Goal: Task Accomplishment & Management: Complete application form

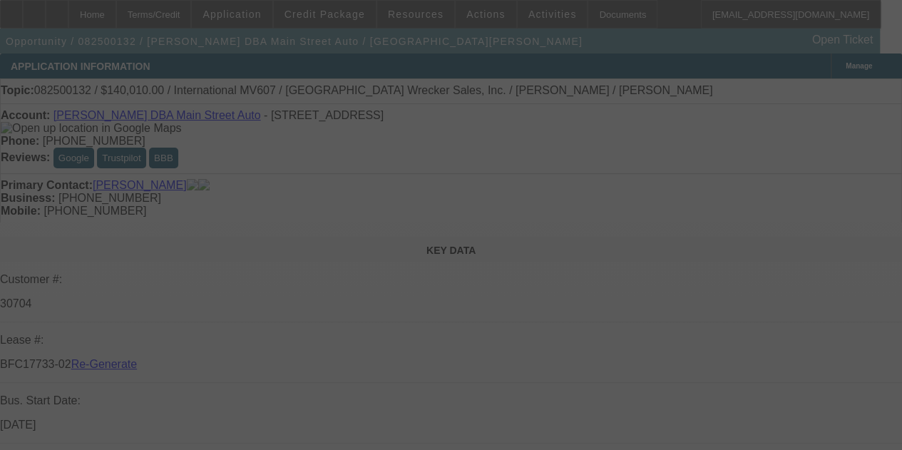
select select "3"
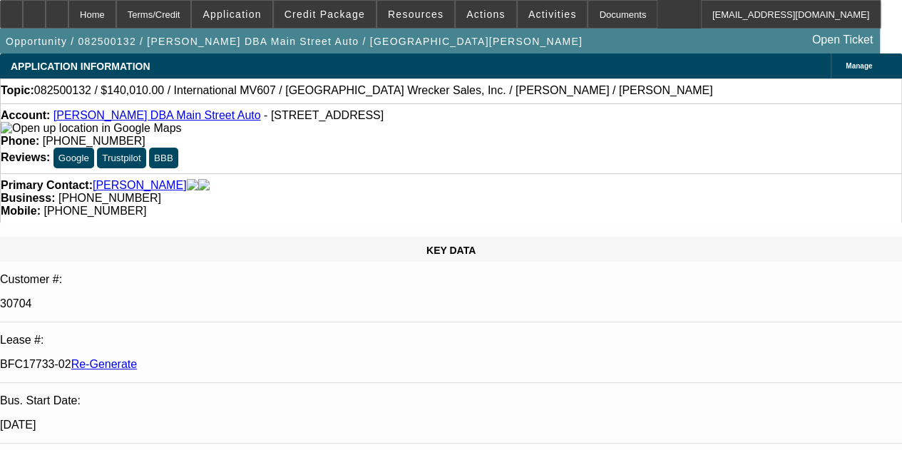
select select "0"
select select "2"
select select "0"
select select "6"
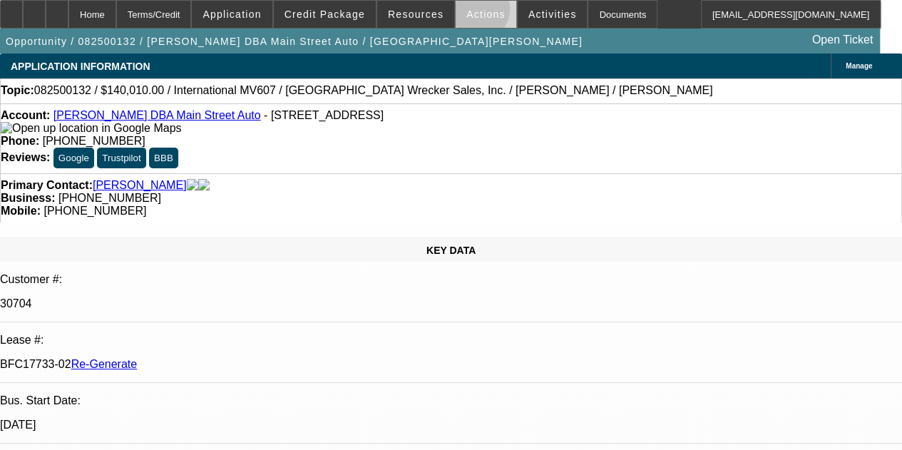
click at [466, 12] on span "Actions" at bounding box center [485, 14] width 39 height 11
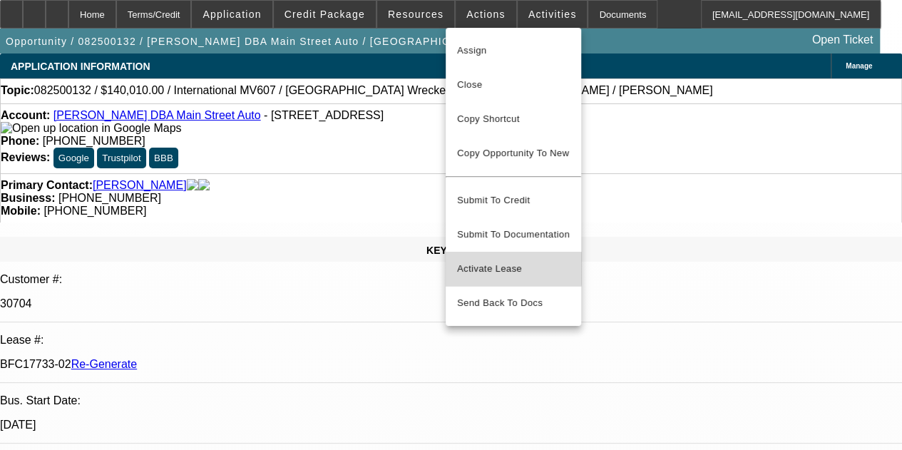
click at [496, 260] on span "Activate Lease" at bounding box center [513, 268] width 113 height 17
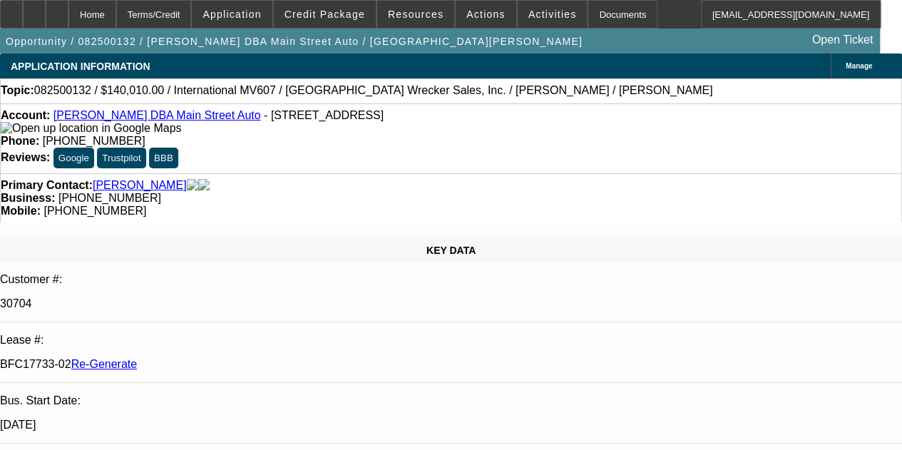
click at [329, 173] on div "Primary Contact: Mossow, Edward Business: (315) 626-4059 Mobile: (315) 575-6481" at bounding box center [451, 197] width 902 height 49
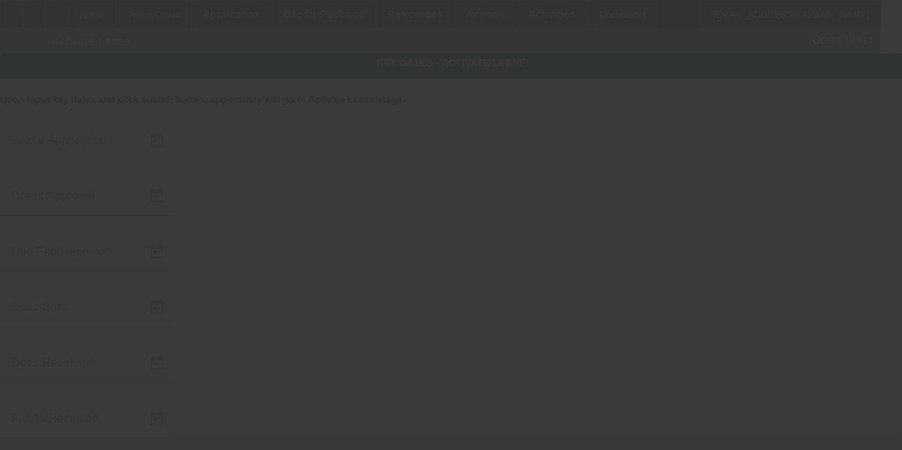
type input "8/6/2025"
type input "8/8/2025"
type input "8/11/2025"
type input "8/8/2025"
type input "8/11/2025"
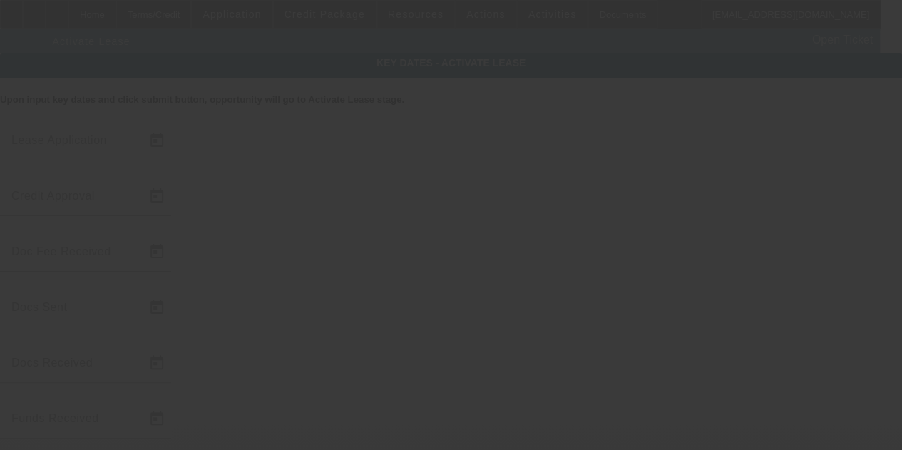
type input "8/11/2025"
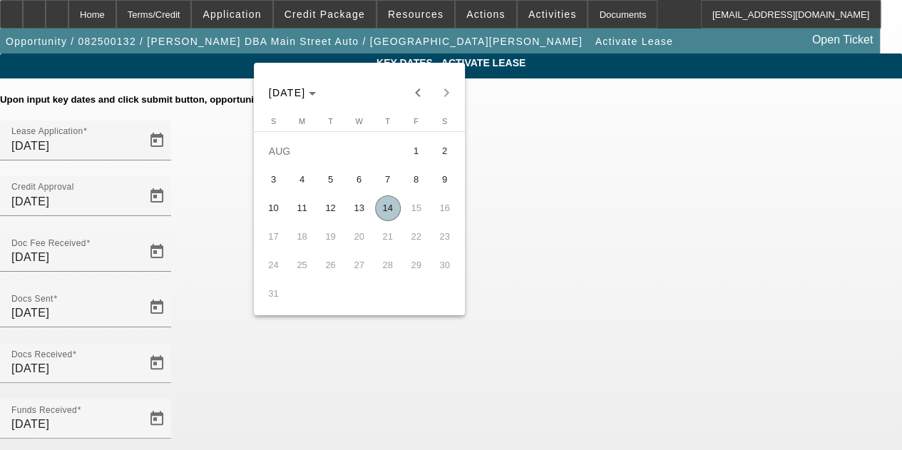
click at [384, 205] on span "14" at bounding box center [388, 208] width 26 height 26
type input "8/14/2025"
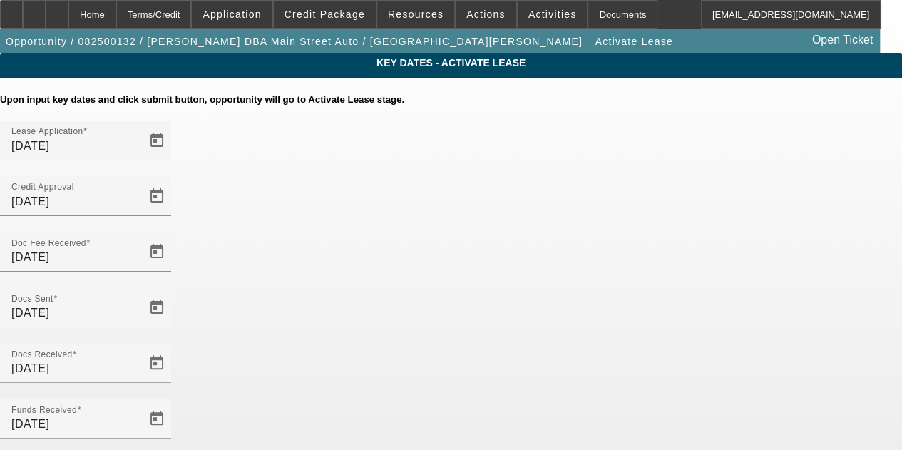
scroll to position [88, 0]
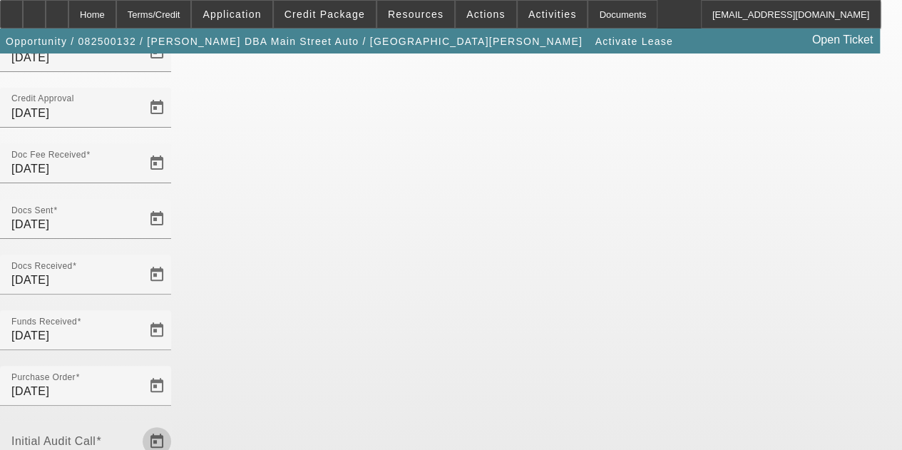
click at [174, 424] on span "Open calendar" at bounding box center [157, 441] width 34 height 34
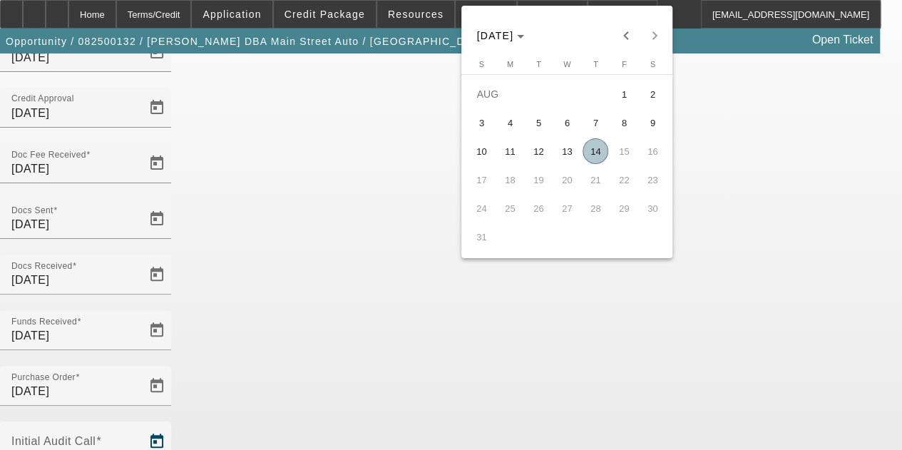
click at [593, 153] on span "14" at bounding box center [595, 151] width 26 height 26
type input "8/14/2025"
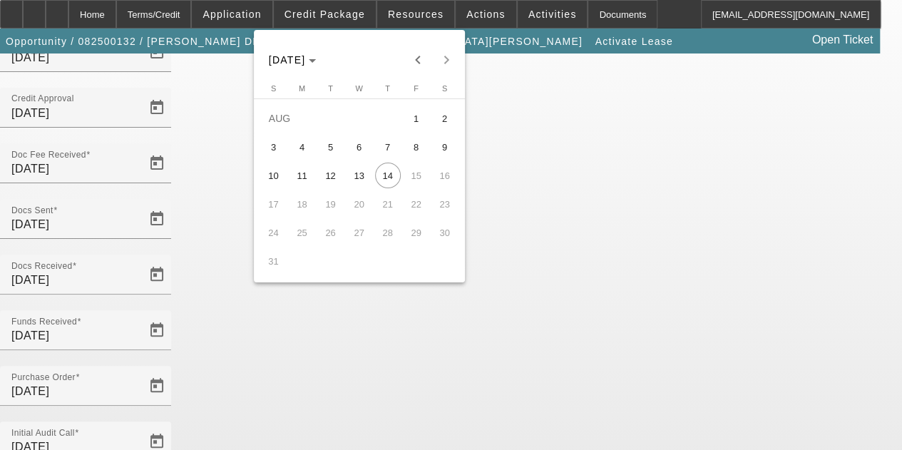
click at [711, 248] on div at bounding box center [451, 225] width 902 height 450
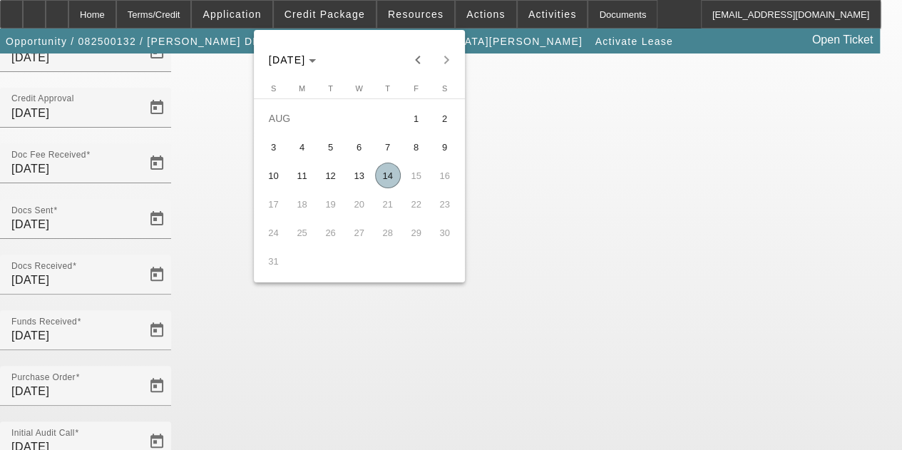
click at [380, 178] on span "14" at bounding box center [388, 176] width 26 height 26
type input "8/14/2025"
type input "9/1/2025"
type input "10/1/2025"
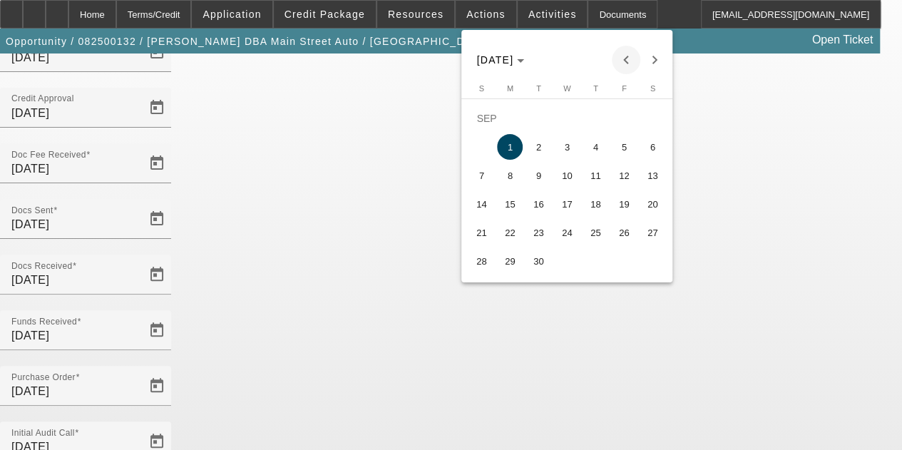
click at [622, 62] on span "Previous month" at bounding box center [626, 60] width 29 height 29
click at [619, 179] on span "15" at bounding box center [624, 176] width 26 height 26
type input "8/15/2025"
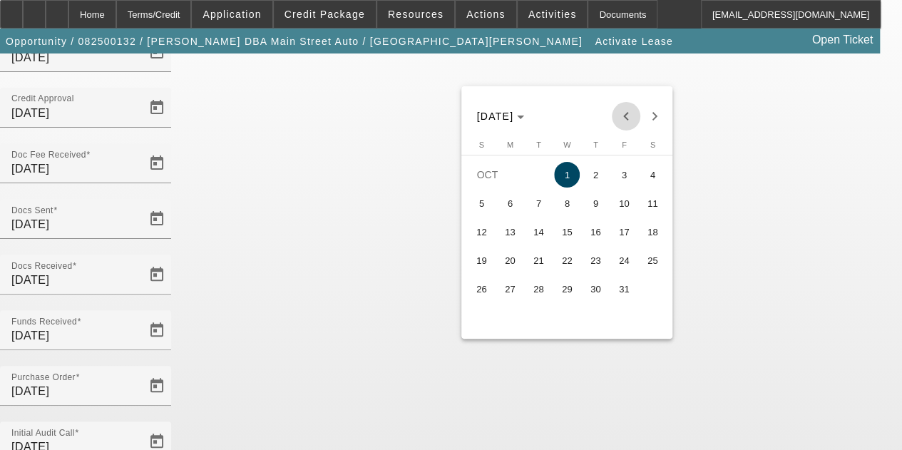
click at [624, 120] on span "Previous month" at bounding box center [626, 116] width 29 height 29
click at [510, 262] on span "15" at bounding box center [510, 260] width 26 height 26
type input "9/15/2025"
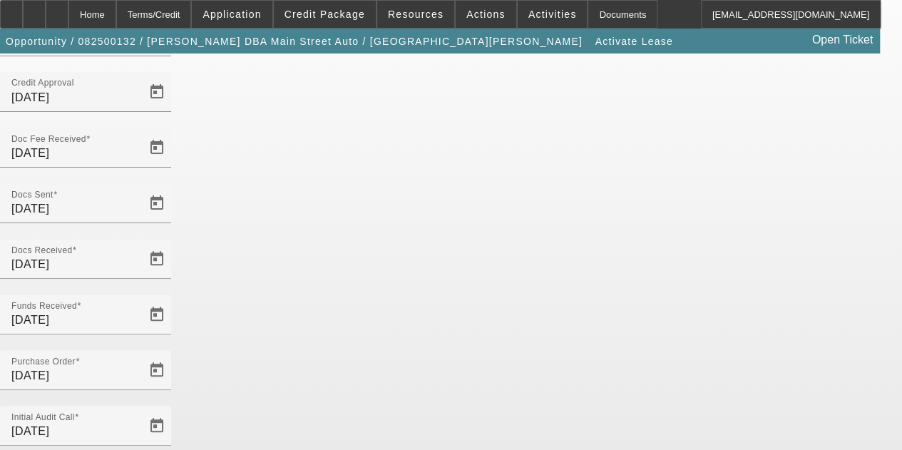
scroll to position [147, 0]
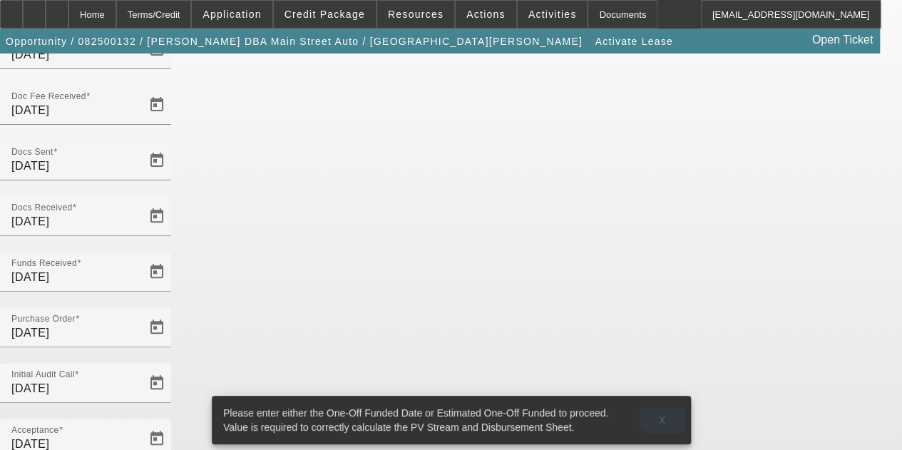
click at [662, 403] on span at bounding box center [662, 420] width 46 height 34
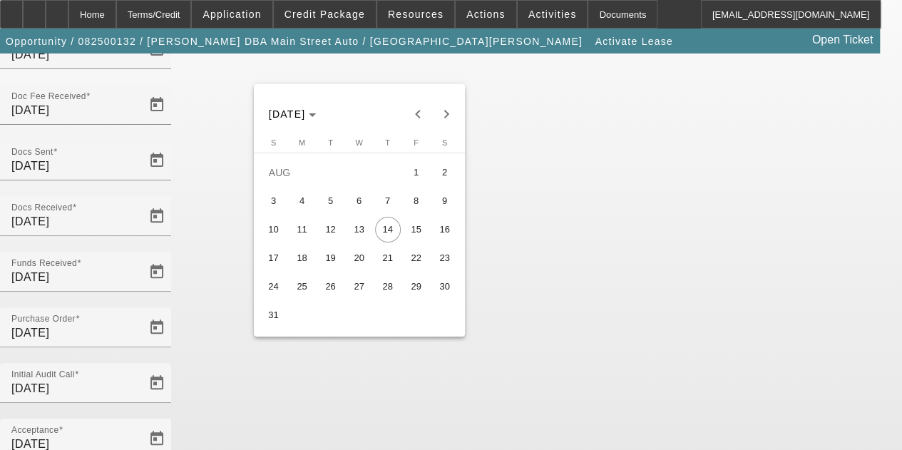
click at [329, 269] on span "19" at bounding box center [331, 258] width 26 height 26
type input "8/19/2025"
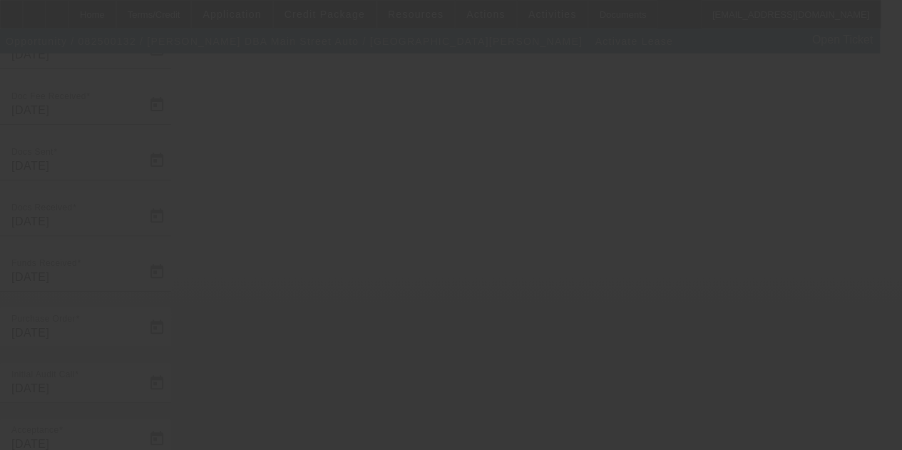
click at [514, 356] on div at bounding box center [451, 225] width 902 height 450
click at [607, 110] on div at bounding box center [451, 225] width 902 height 450
select select "4"
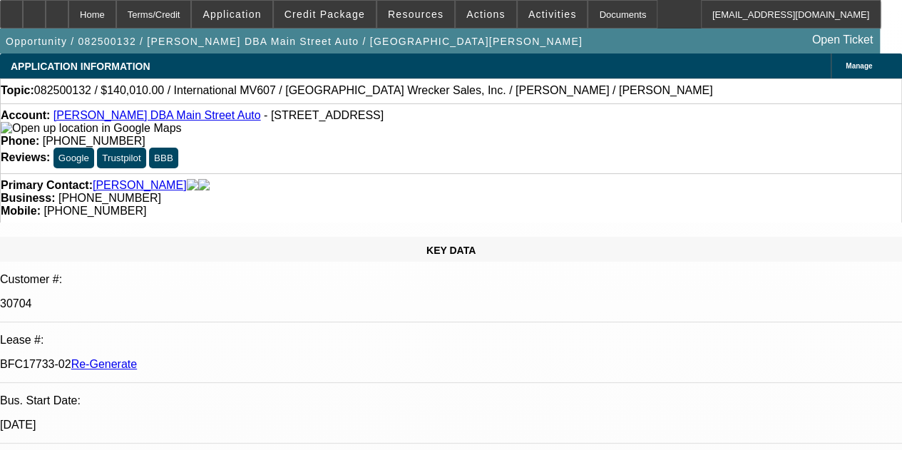
select select "0"
select select "2"
select select "0"
select select "6"
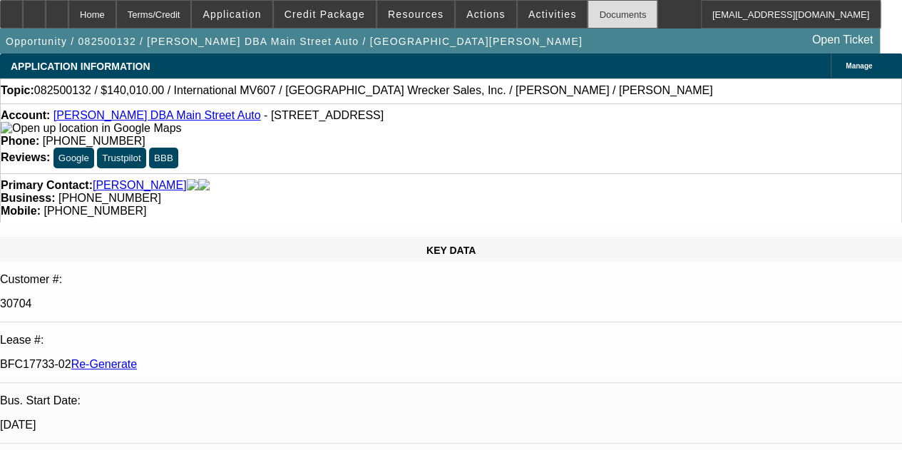
click at [589, 9] on div "Documents" at bounding box center [622, 14] width 70 height 29
click at [57, 9] on icon at bounding box center [57, 9] width 0 height 0
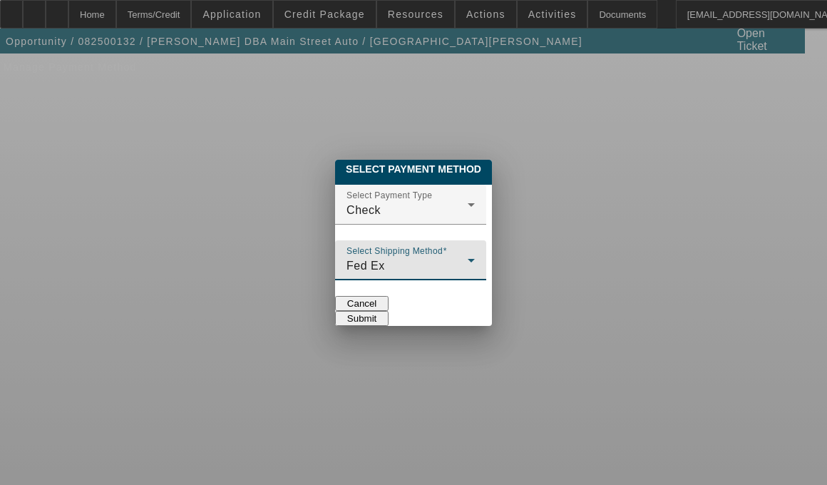
click at [468, 257] on div "Fed Ex" at bounding box center [406, 265] width 121 height 17
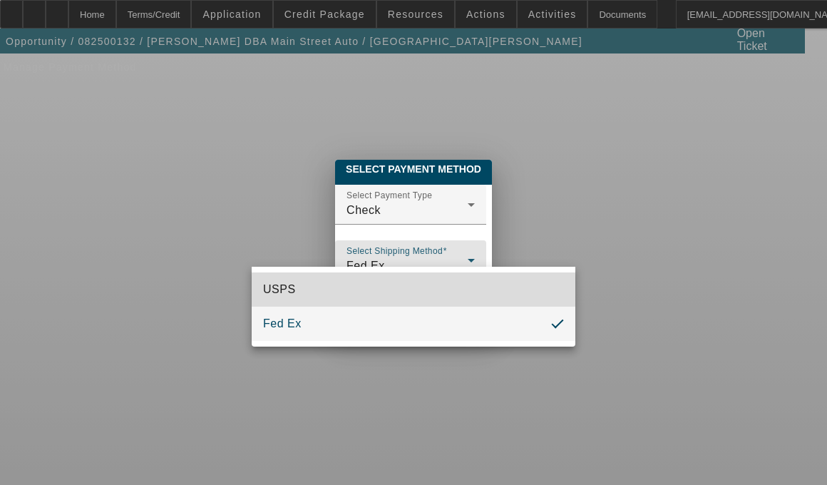
click at [283, 289] on span "USPS" at bounding box center [279, 289] width 33 height 17
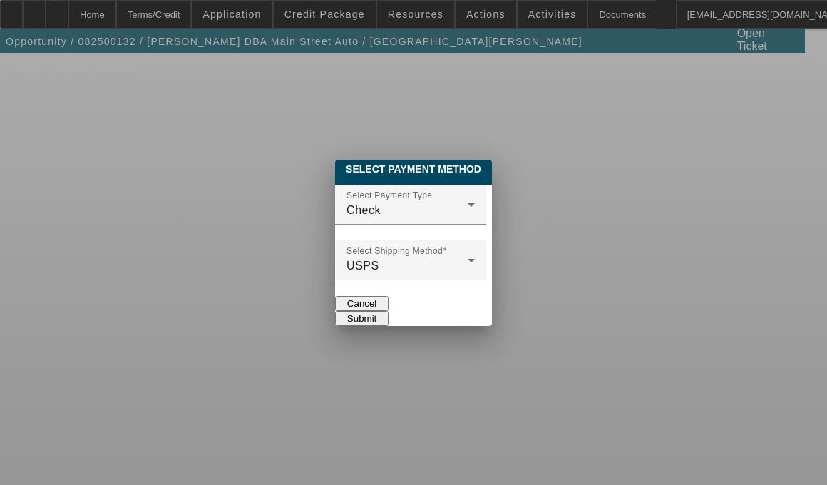
click at [389, 311] on button "Submit" at bounding box center [361, 318] width 53 height 15
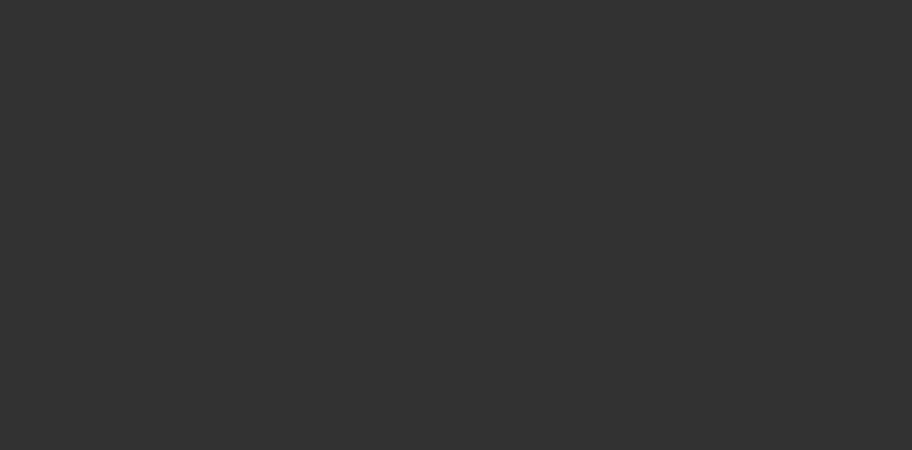
select select "4"
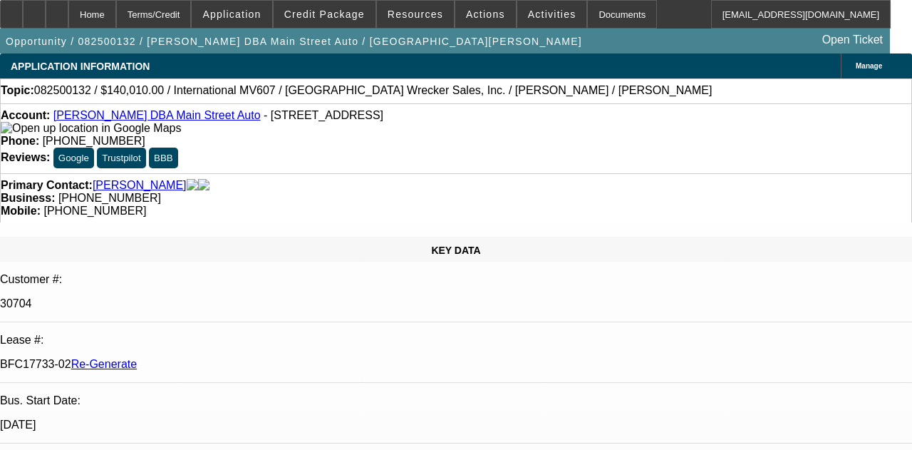
select select "0"
select select "2"
select select "0"
select select "6"
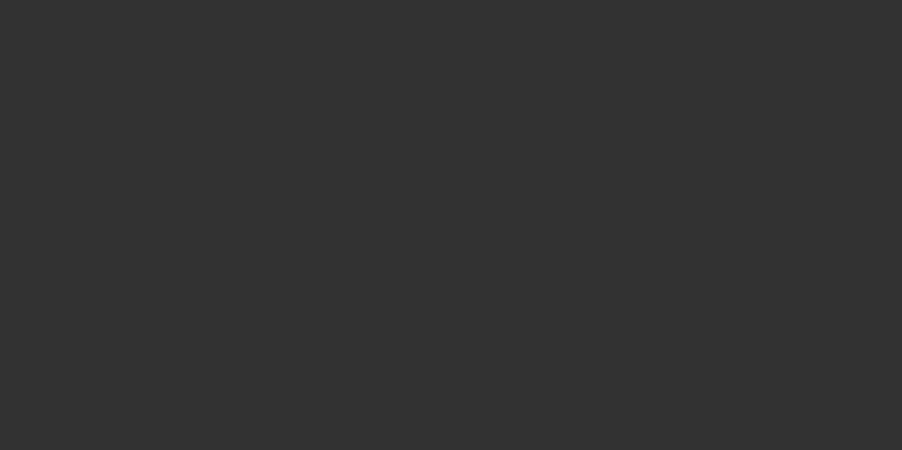
select select "4"
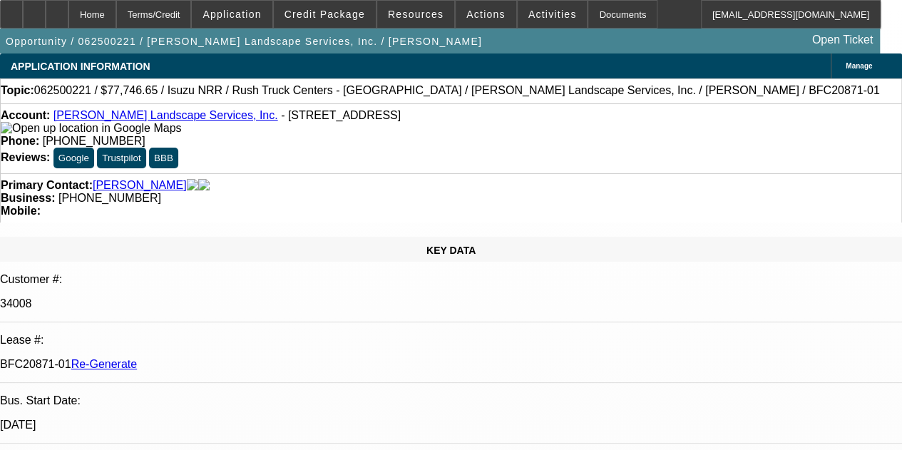
select select "0"
select select "3"
select select "0"
select select "6"
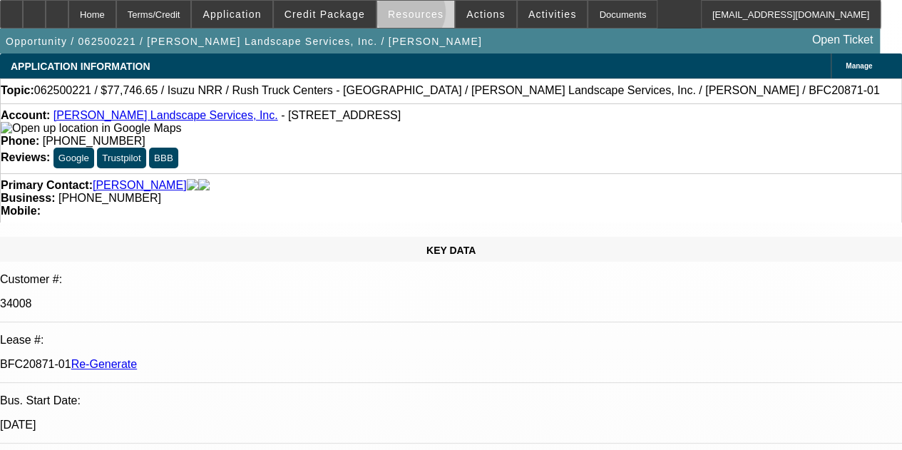
click at [412, 15] on span "Resources" at bounding box center [416, 14] width 56 height 11
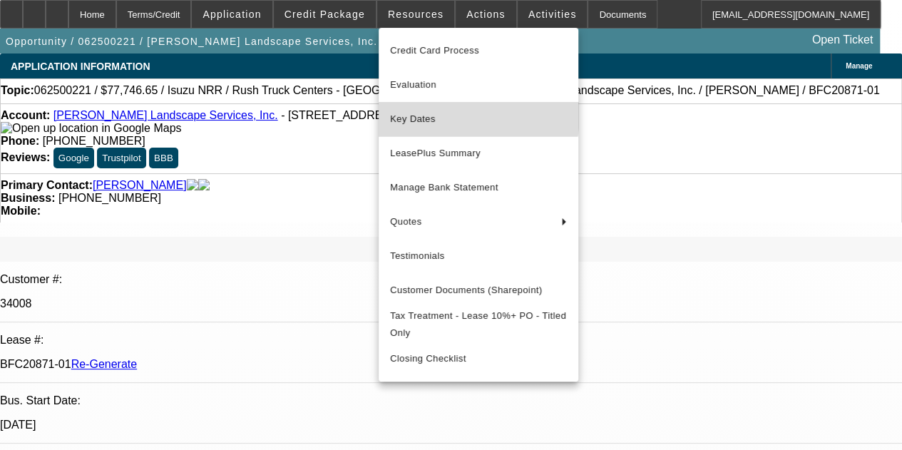
click at [420, 113] on span "Key Dates" at bounding box center [478, 118] width 177 height 17
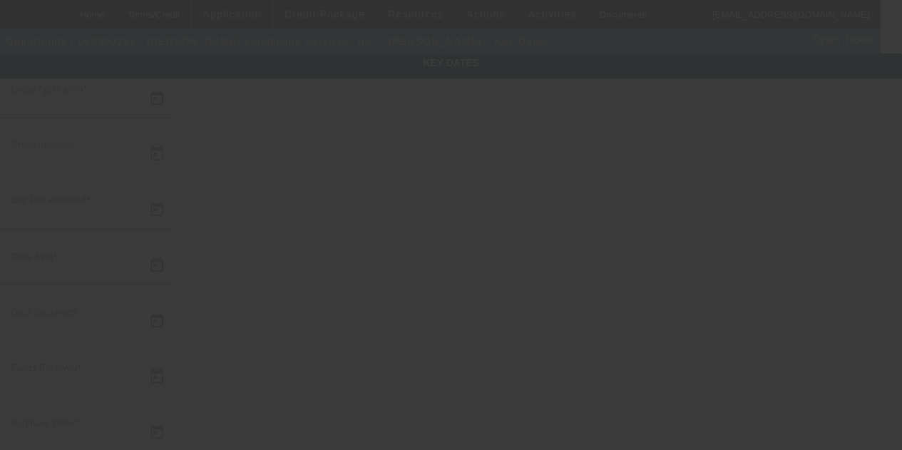
type input "6/10/2025"
type input "8/8/2025"
type input "7/25/2025"
type input "8/8/2025"
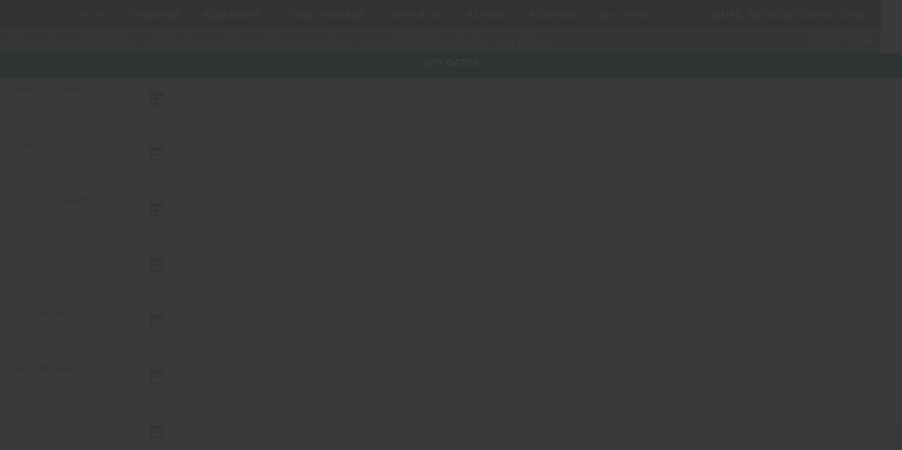
type input "8/8/2025"
type input "8/11/2025"
type input "9/1/2025"
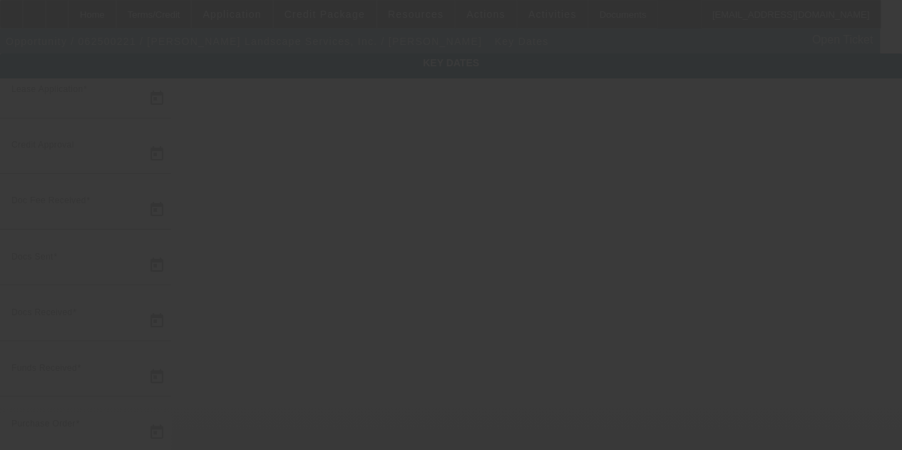
type input "10/1/2025"
type input "8/13/2025"
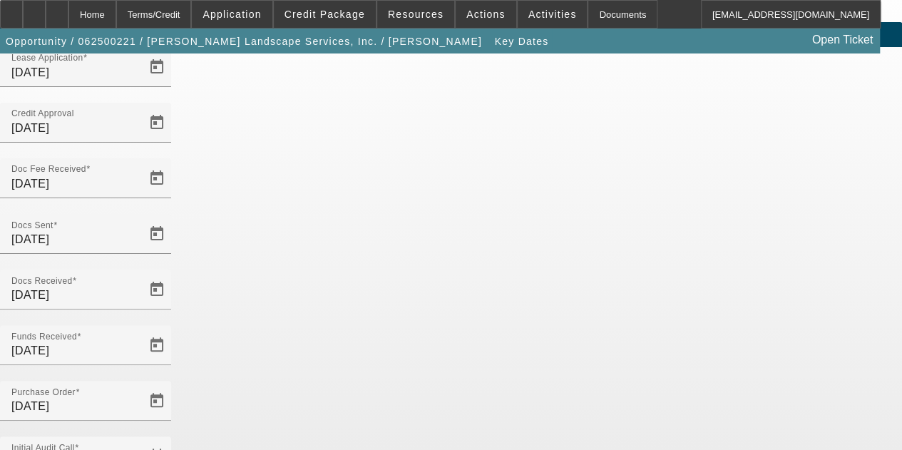
scroll to position [93, 0]
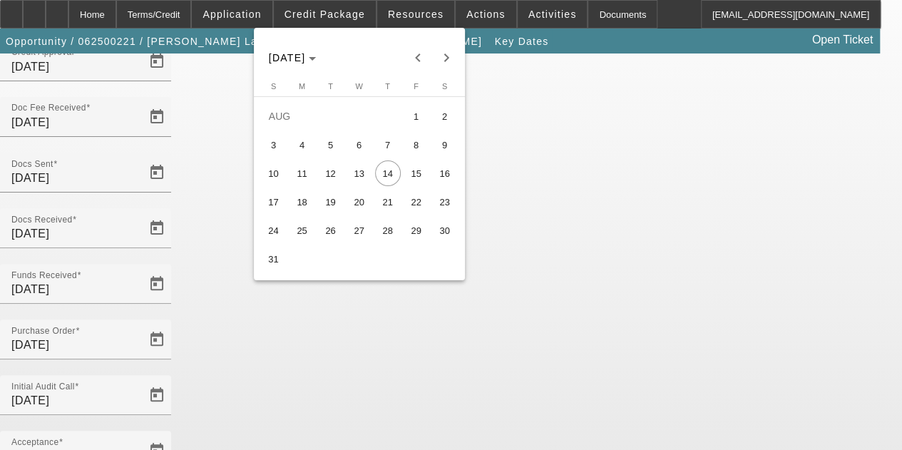
click at [361, 173] on span "13" at bounding box center [359, 173] width 26 height 26
type input "8/13/2025"
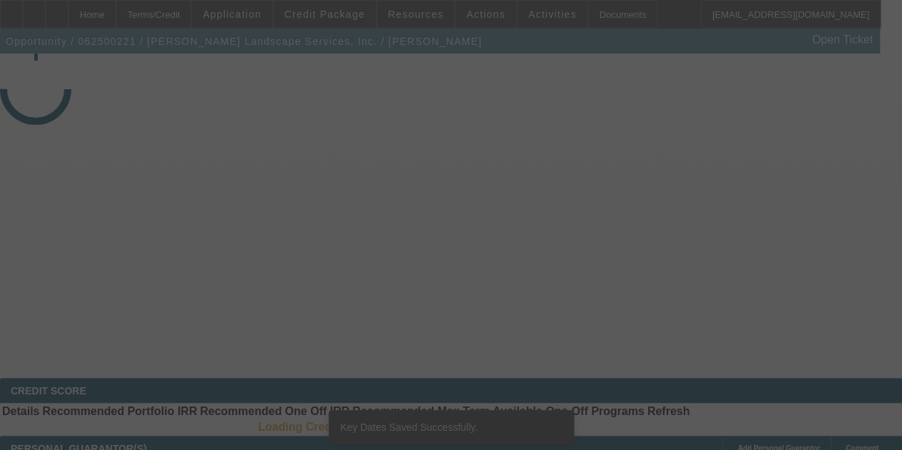
select select "4"
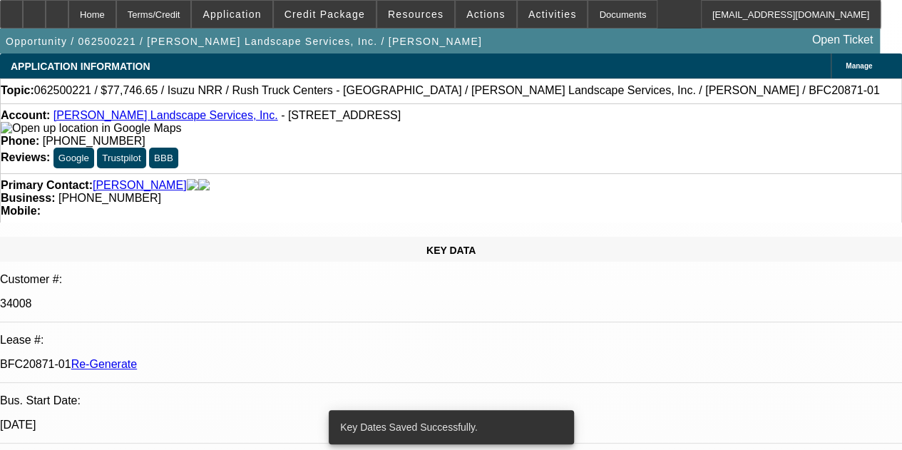
select select "0"
select select "3"
select select "0"
select select "6"
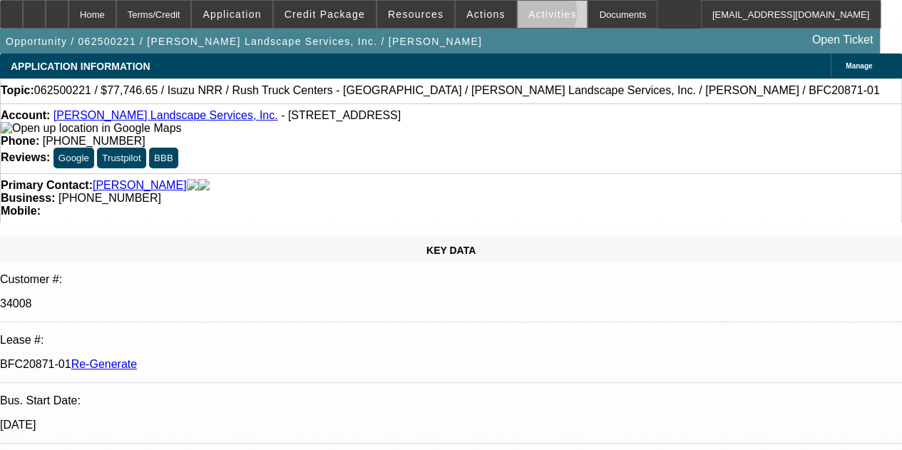
click at [528, 16] on span "Activities" at bounding box center [552, 14] width 48 height 11
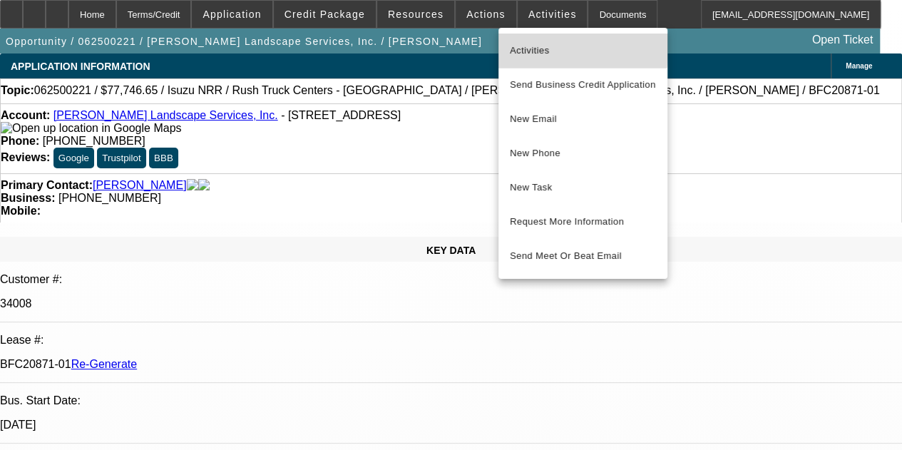
click at [520, 42] on span "Activities" at bounding box center [583, 50] width 146 height 17
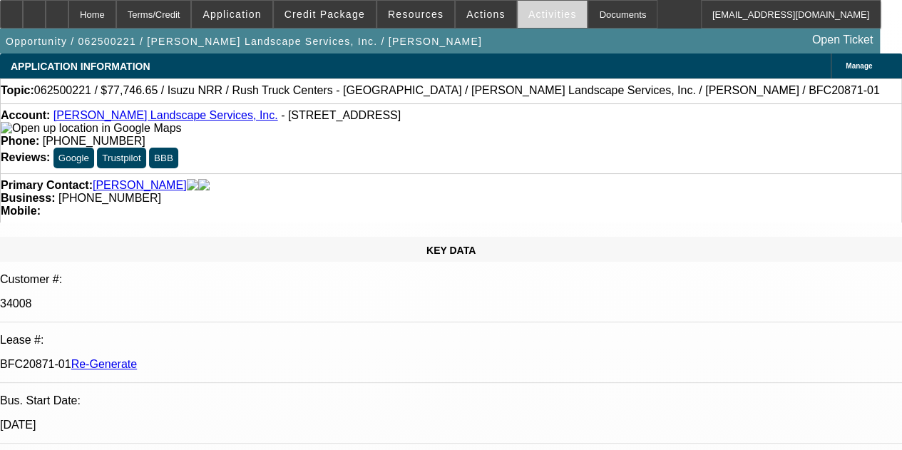
click at [518, 6] on span at bounding box center [553, 14] width 70 height 34
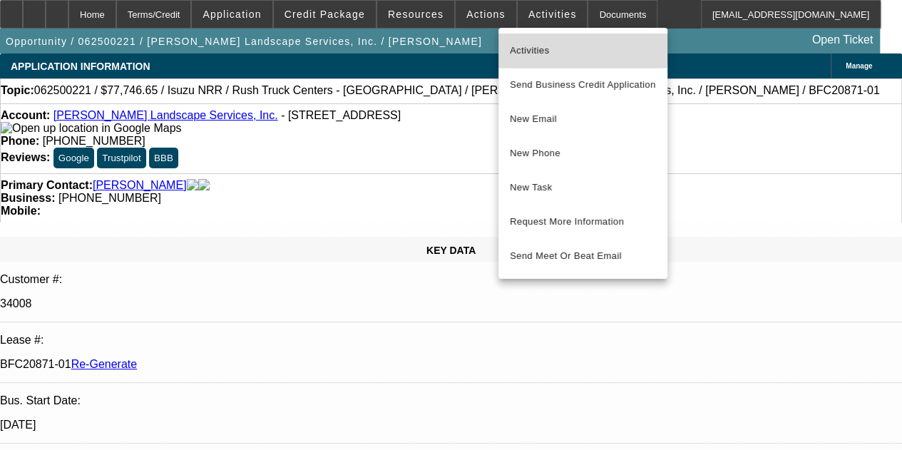
click at [537, 46] on span "Activities" at bounding box center [583, 50] width 146 height 17
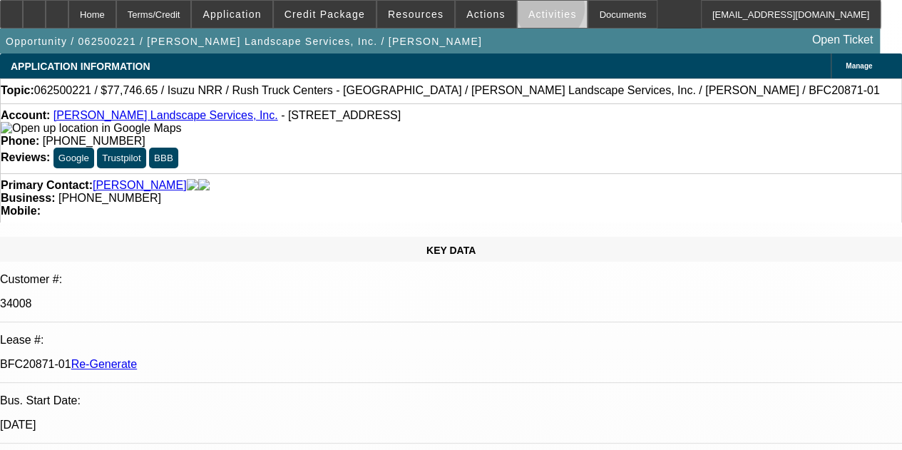
click at [530, 11] on span "Activities" at bounding box center [552, 14] width 48 height 11
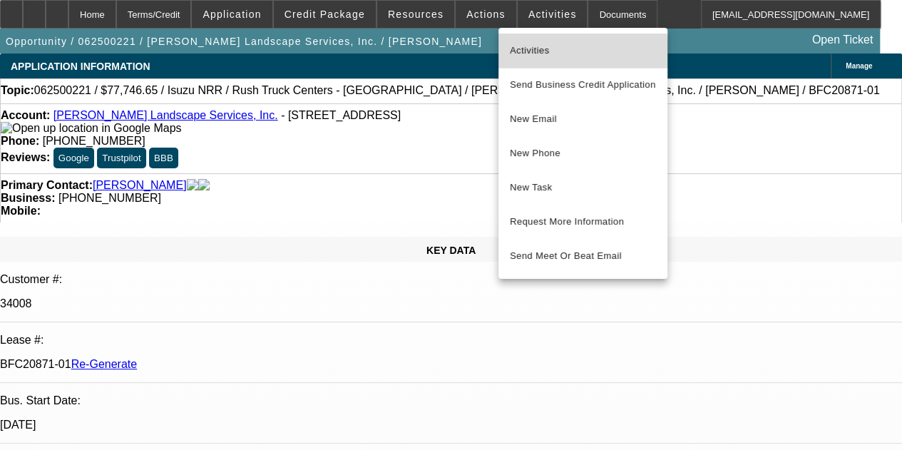
click at [529, 61] on button "Activities" at bounding box center [582, 51] width 169 height 34
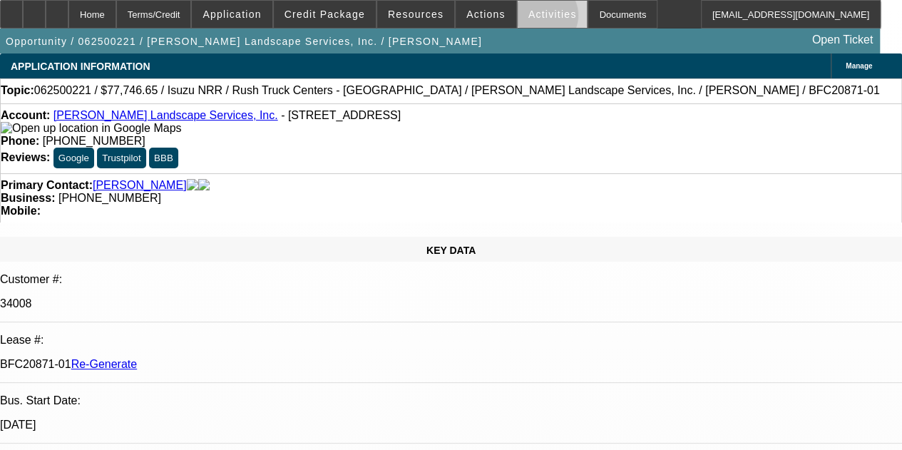
click at [528, 19] on span "Activities" at bounding box center [552, 14] width 48 height 11
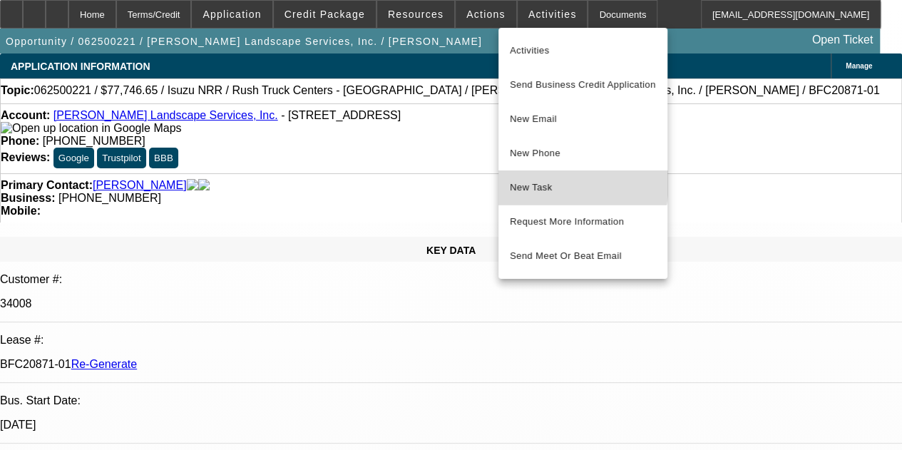
click at [526, 180] on span "New Task" at bounding box center [583, 187] width 146 height 17
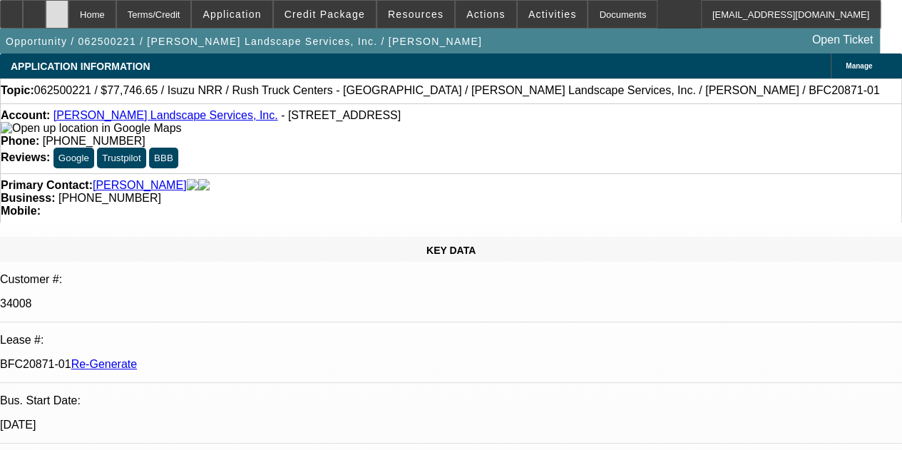
click at [57, 9] on icon at bounding box center [57, 9] width 0 height 0
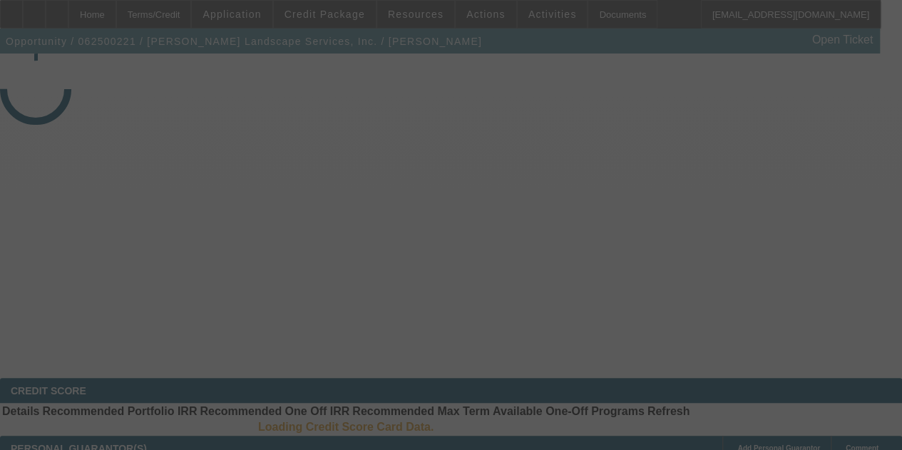
select select "4"
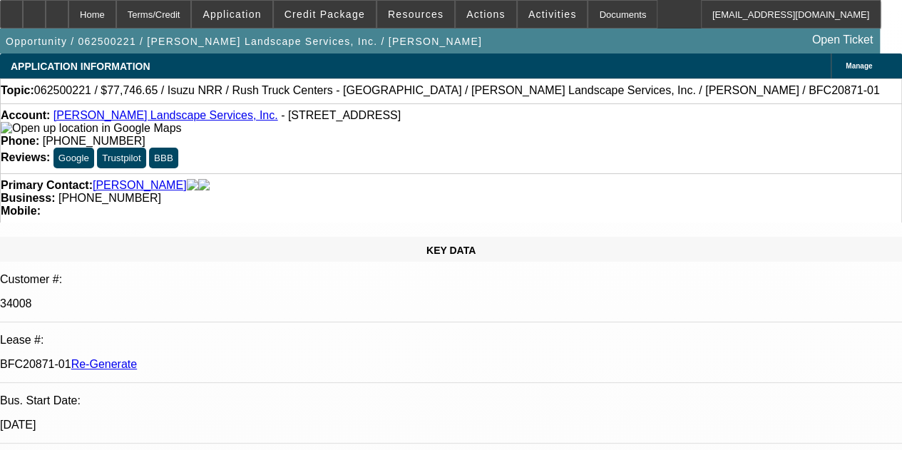
select select "0"
select select "1"
select select "3"
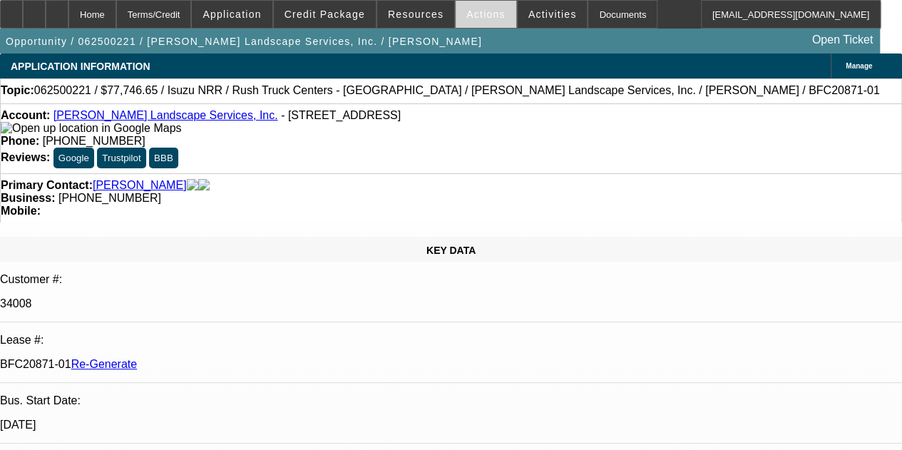
select select "6"
click at [476, 12] on span "Actions" at bounding box center [485, 14] width 39 height 11
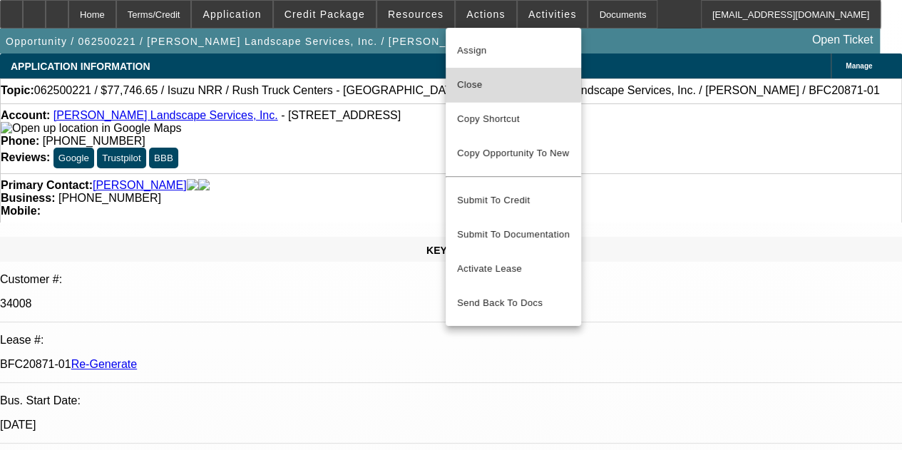
click at [468, 81] on span "Close" at bounding box center [513, 84] width 113 height 17
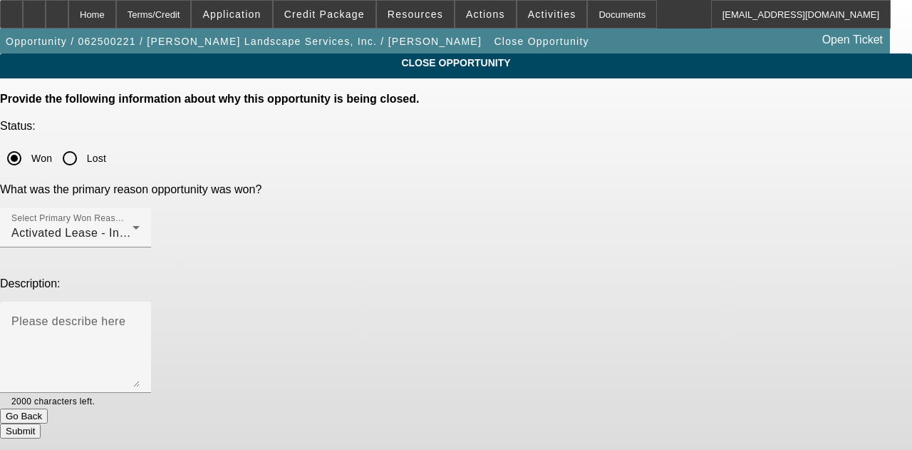
click at [41, 423] on button "Submit" at bounding box center [20, 430] width 41 height 15
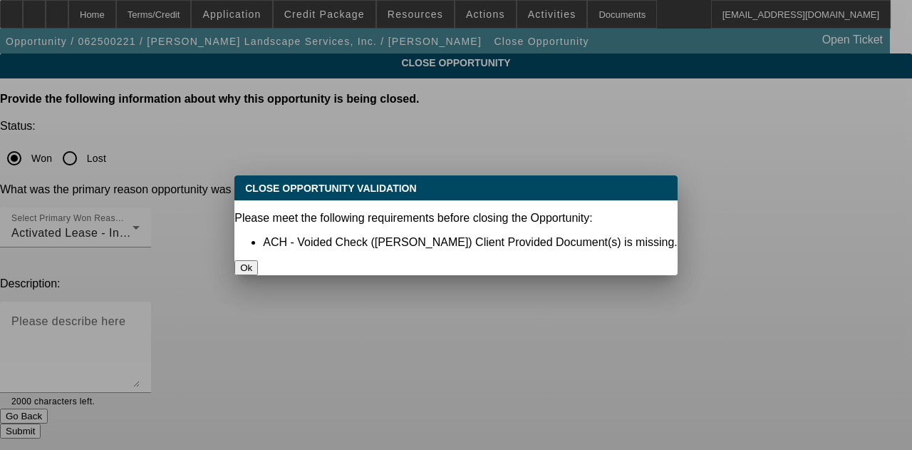
click at [258, 260] on button "Ok" at bounding box center [247, 267] width 24 height 15
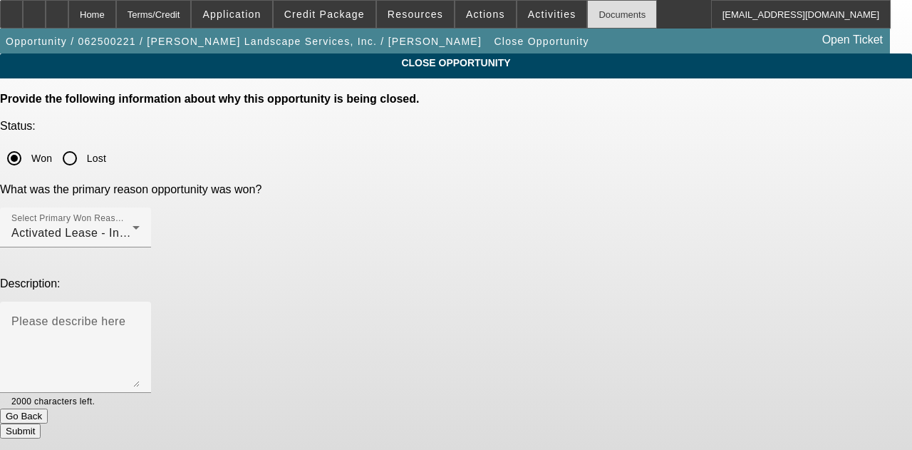
click at [595, 15] on div "Documents" at bounding box center [622, 14] width 70 height 29
click at [41, 423] on button "Submit" at bounding box center [20, 430] width 41 height 15
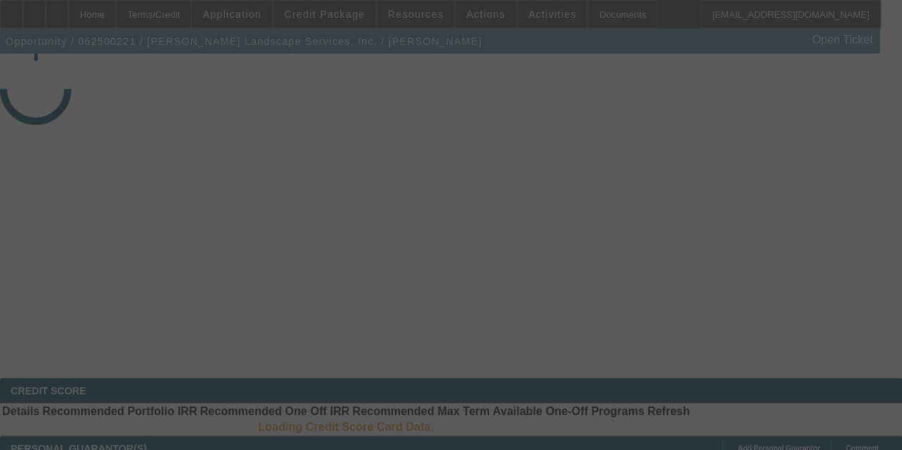
select select "4"
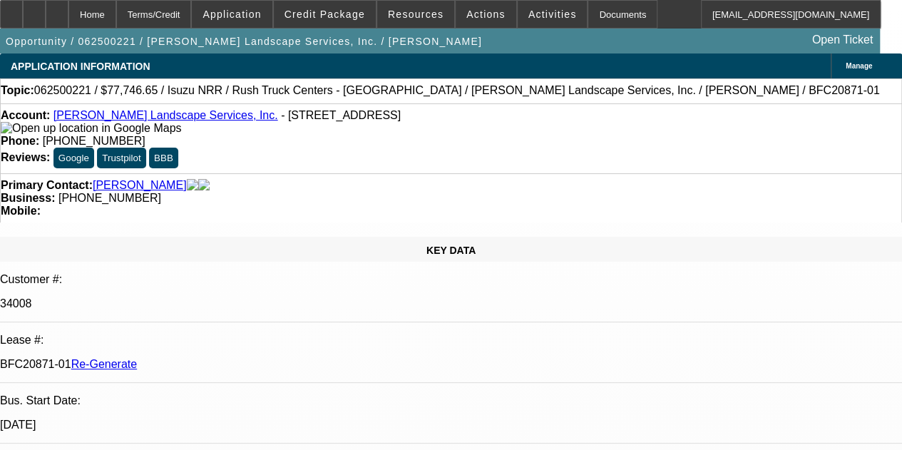
select select "0"
select select "3"
select select "0"
select select "6"
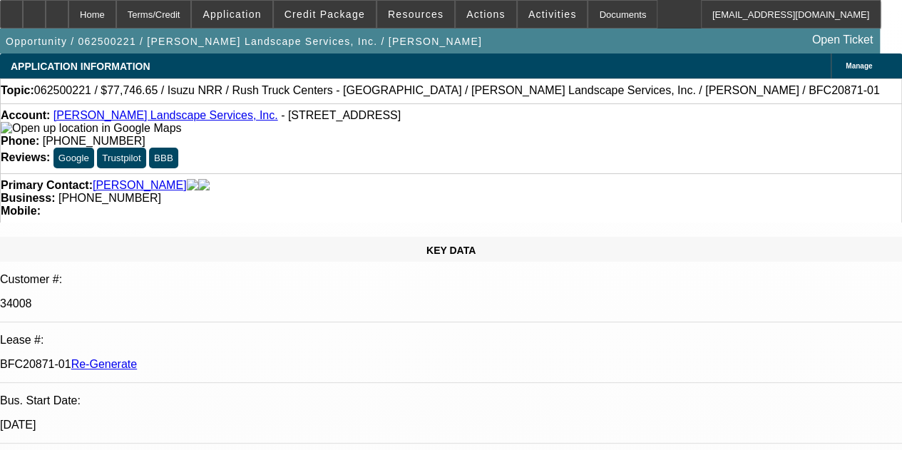
scroll to position [6, 0]
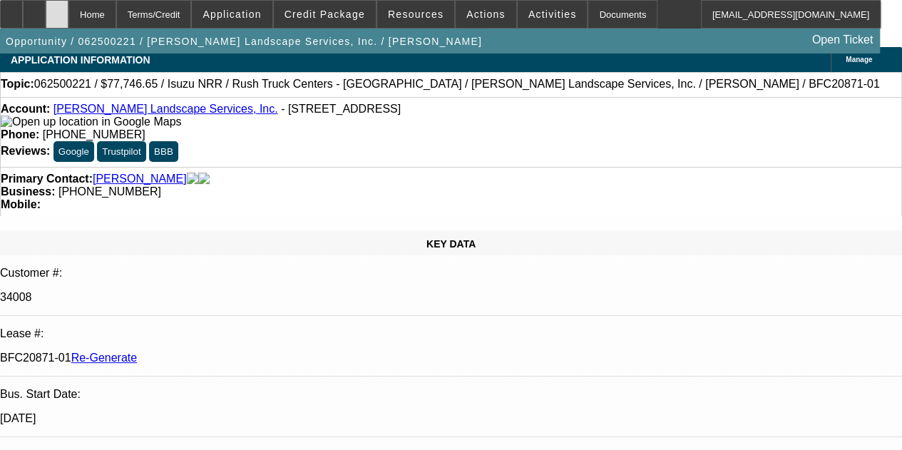
click at [57, 9] on icon at bounding box center [57, 9] width 0 height 0
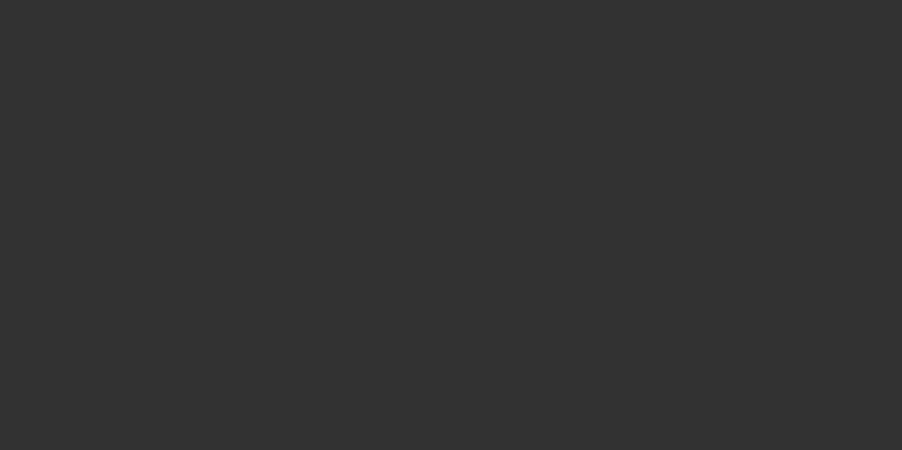
select select "4"
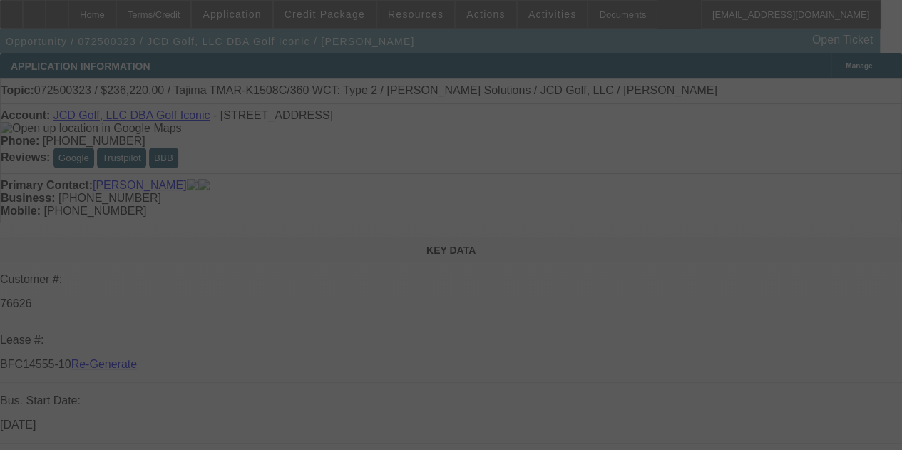
select select "3"
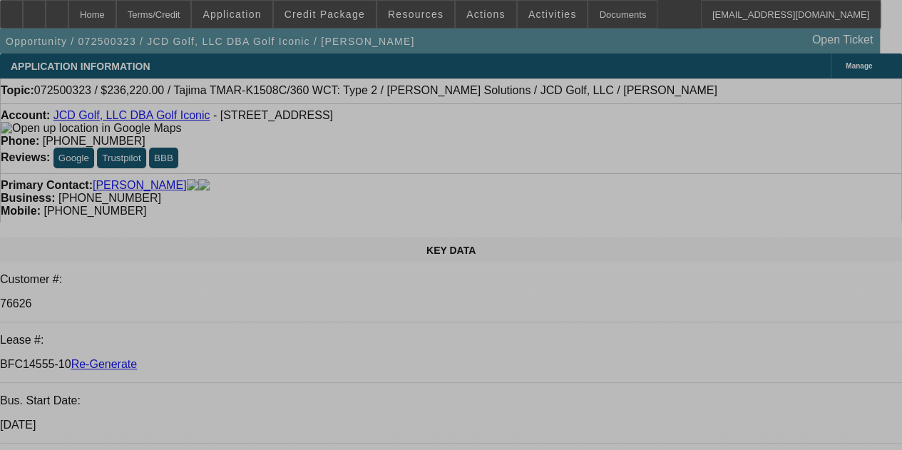
select select "0"
select select "2"
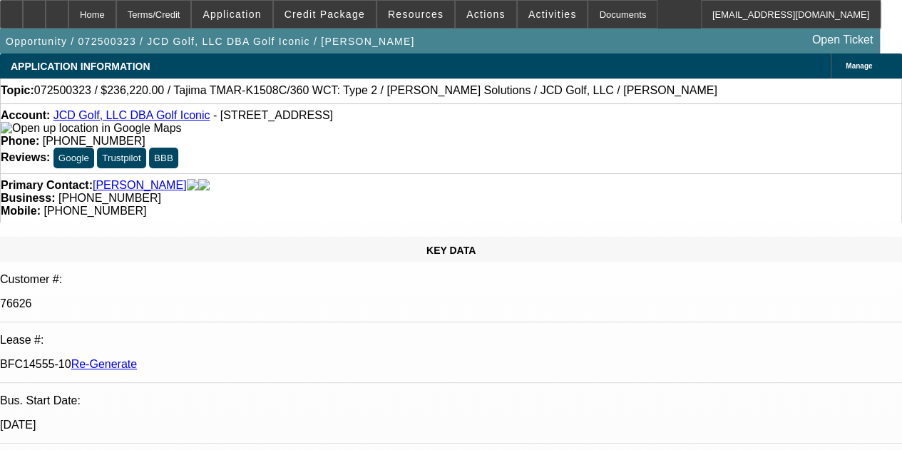
select select "2"
select select "0"
select select "6"
click at [587, 13] on div "Documents" at bounding box center [622, 14] width 70 height 29
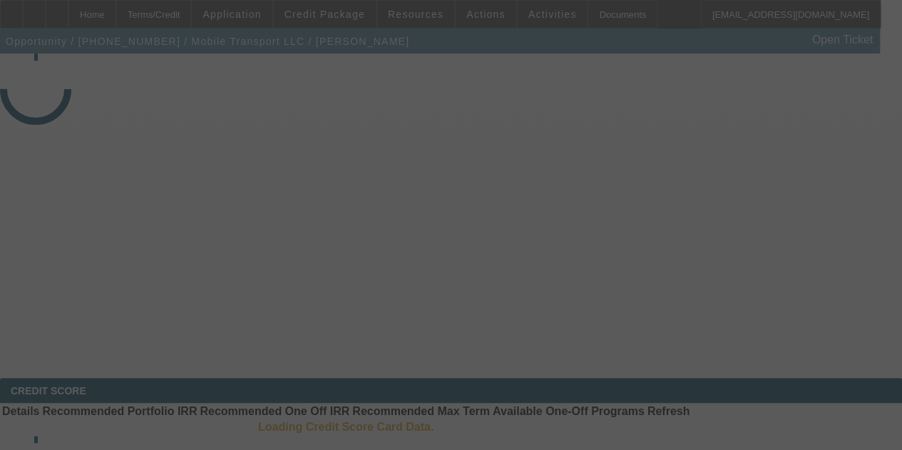
select select "3"
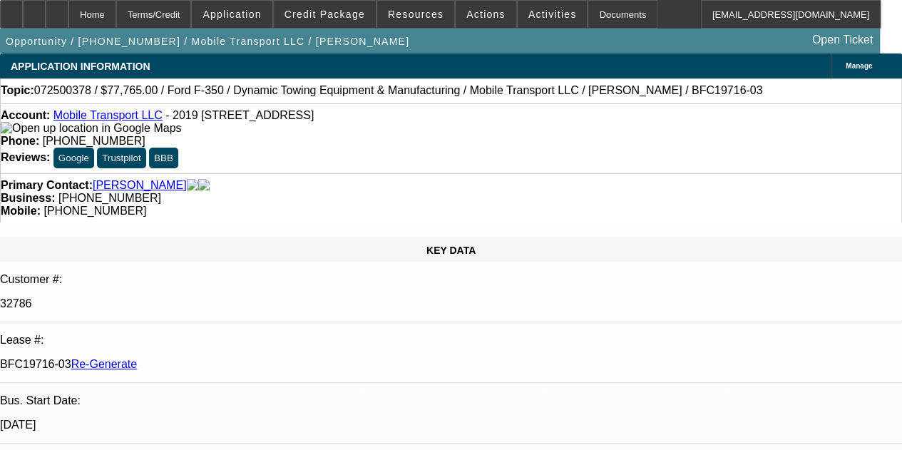
select select "0"
select select "2"
select select "0"
select select "6"
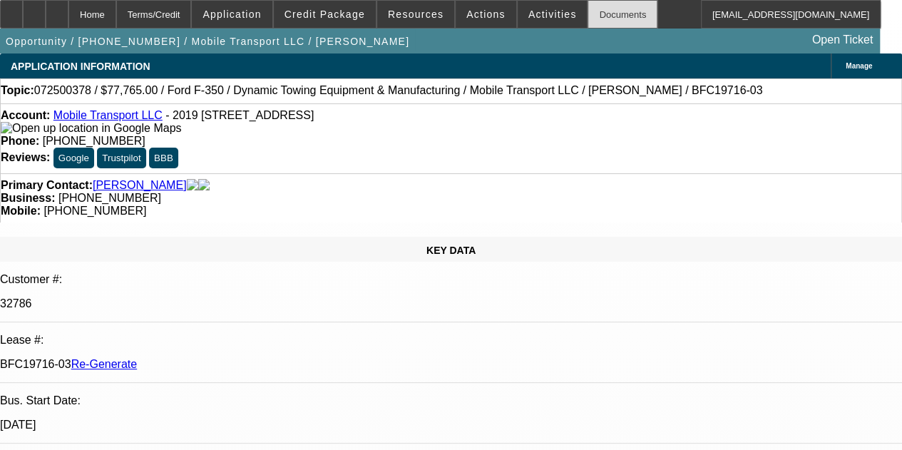
click at [592, 4] on div "Documents" at bounding box center [622, 14] width 70 height 29
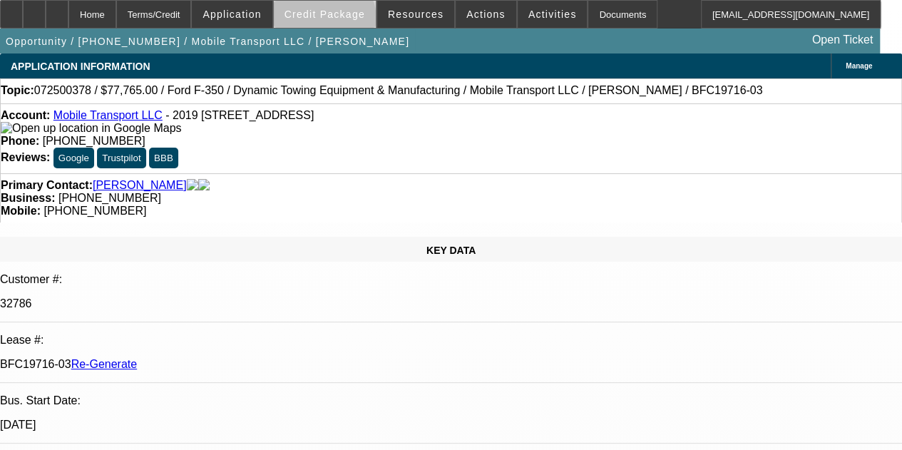
click at [343, 22] on span at bounding box center [325, 14] width 102 height 34
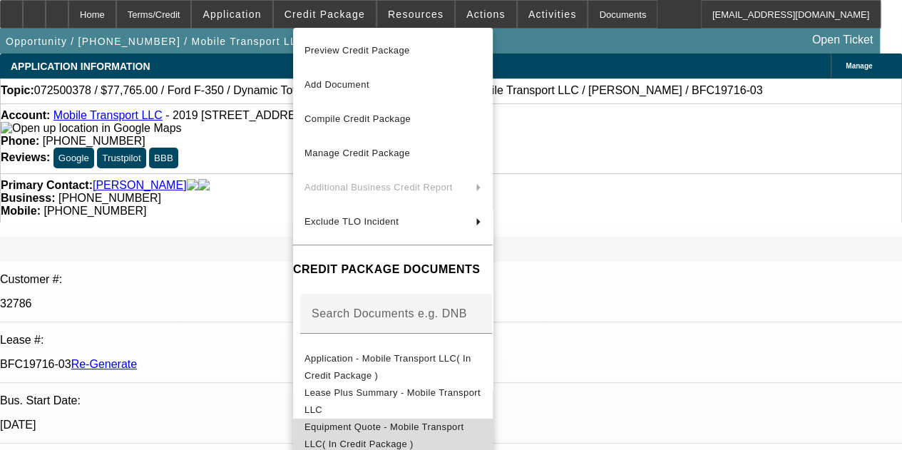
click at [401, 423] on span "Equipment Quote - Mobile Transport LLC( In Credit Package )" at bounding box center [392, 435] width 177 height 34
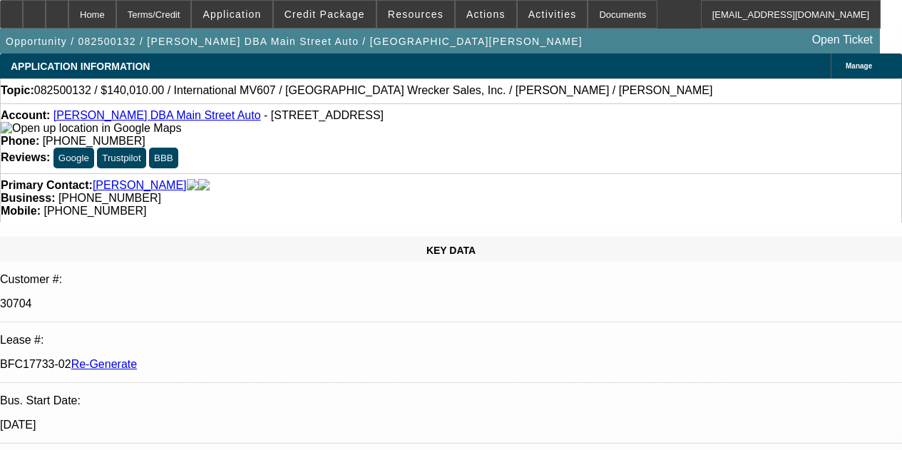
select select "4"
select select "0"
select select "2"
select select "0"
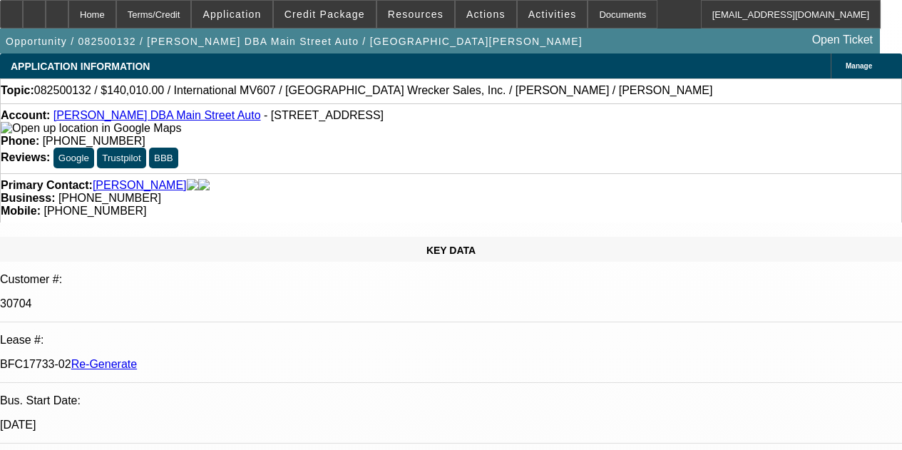
select select "6"
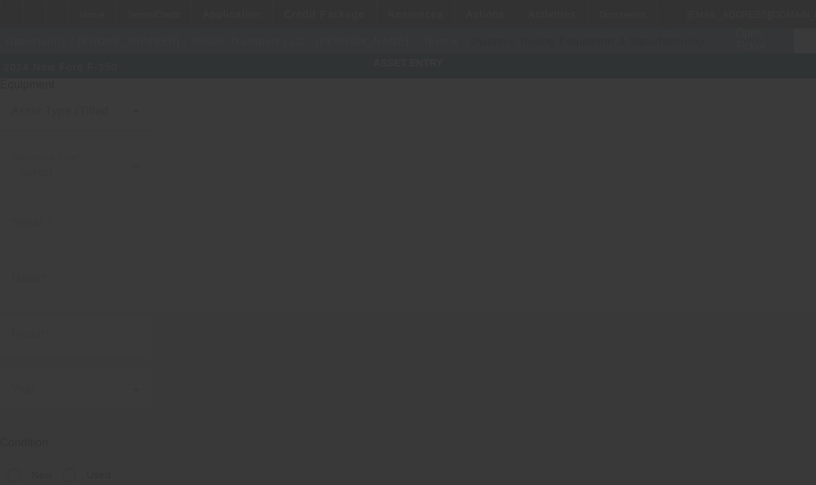
type input "[US_VEHICLE_IDENTIFICATION_NUMBER]"
type input "Ford"
type input "F-350"
radio input "true"
type textarea "Wrecker, which includes all accessories and attachments."
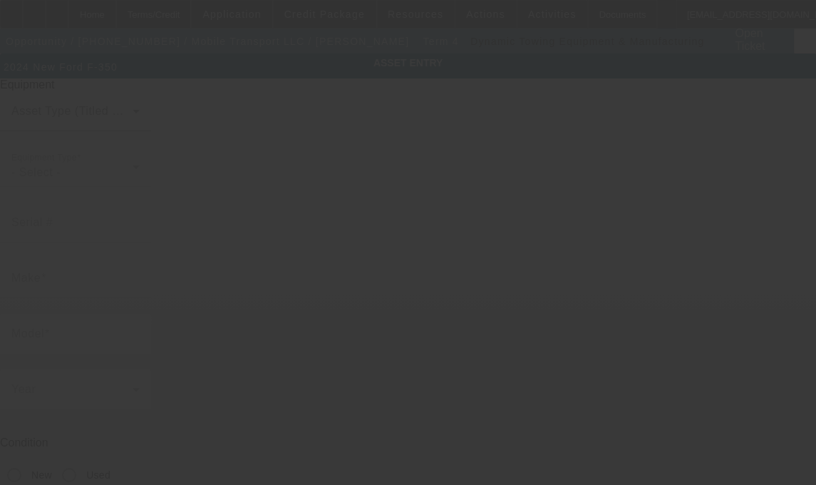
type input "2019 W Rascher Ave"
type input "Chicago"
type input "60625"
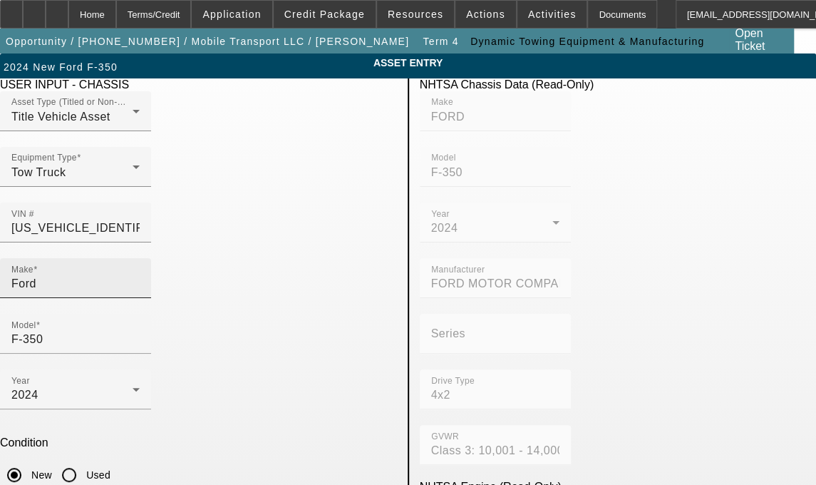
click at [113, 275] on input "Ford" at bounding box center [75, 283] width 128 height 17
type input "F"
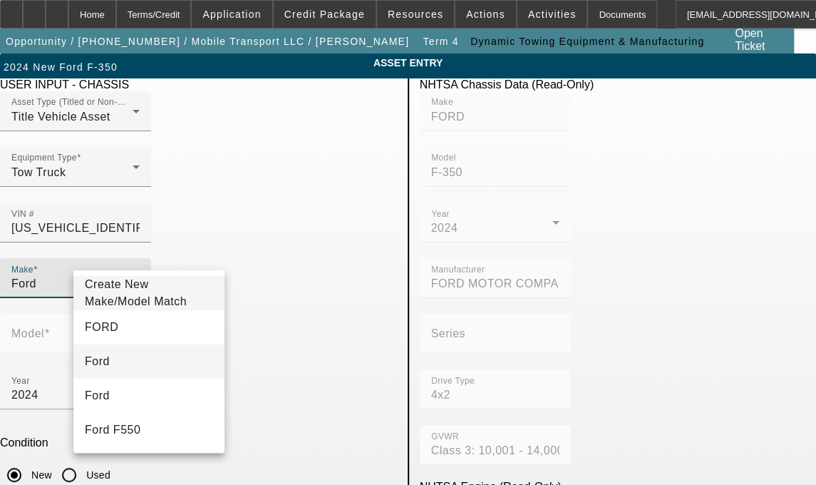
type input "Ford"
click at [110, 360] on mat-option "Ford" at bounding box center [148, 361] width 151 height 34
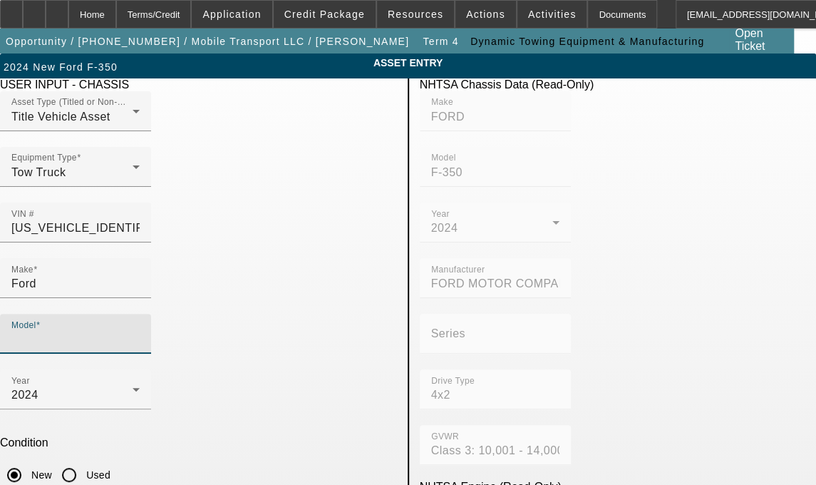
click at [140, 331] on input "Model" at bounding box center [75, 339] width 128 height 17
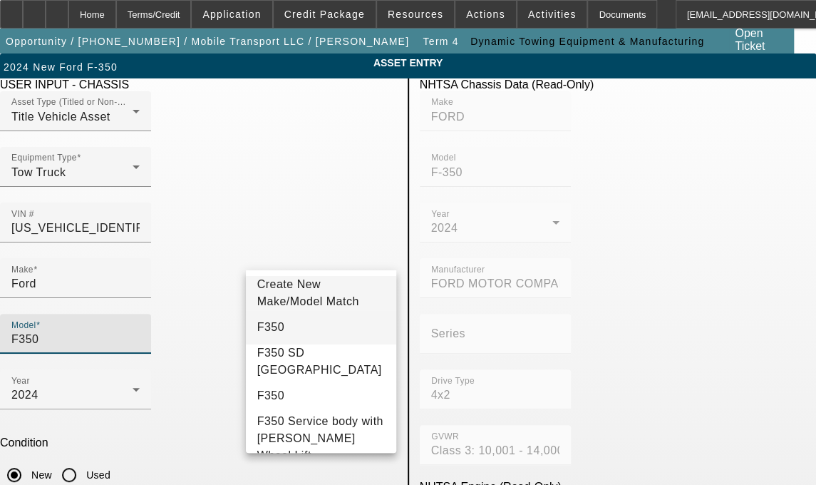
type input "F350"
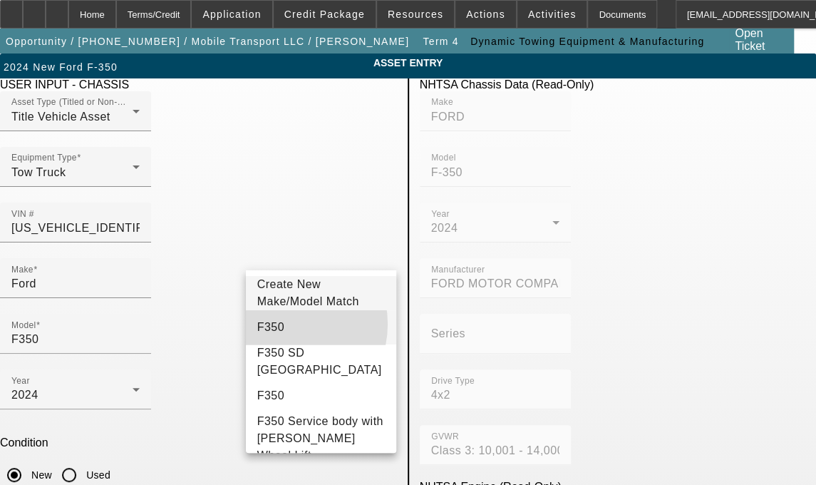
click at [282, 331] on mat-option "F350" at bounding box center [321, 327] width 151 height 34
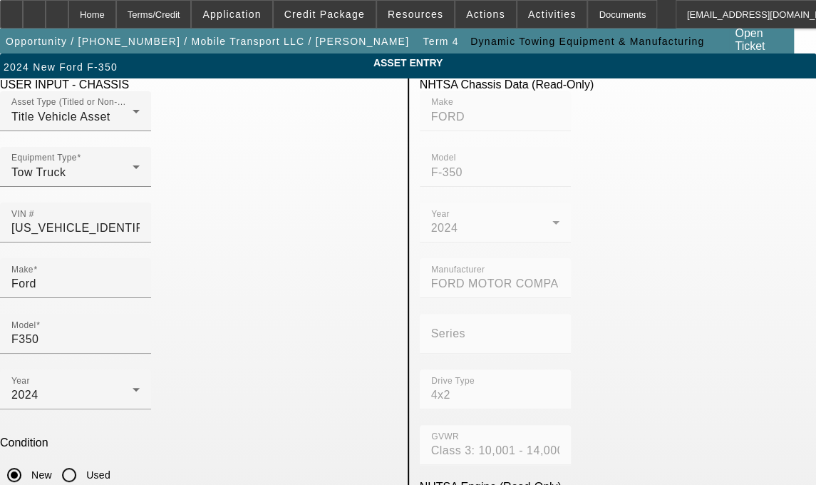
drag, startPoint x: 337, startPoint y: 429, endPoint x: 40, endPoint y: 391, distance: 299.7
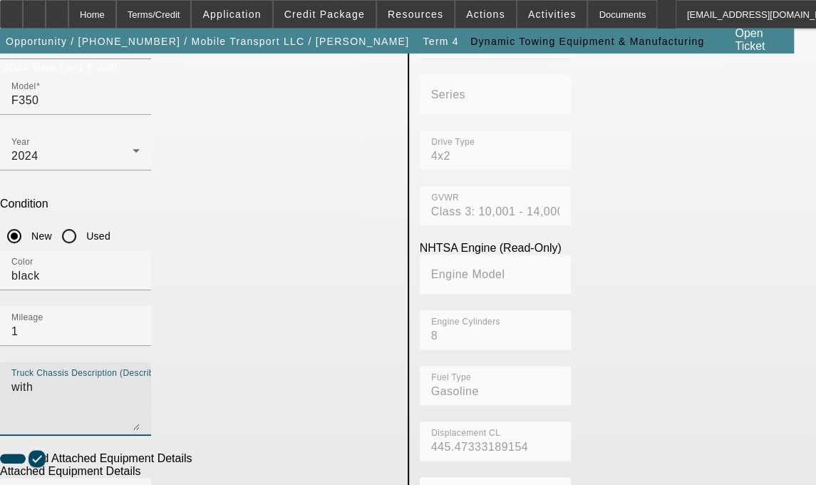
scroll to position [338, 0]
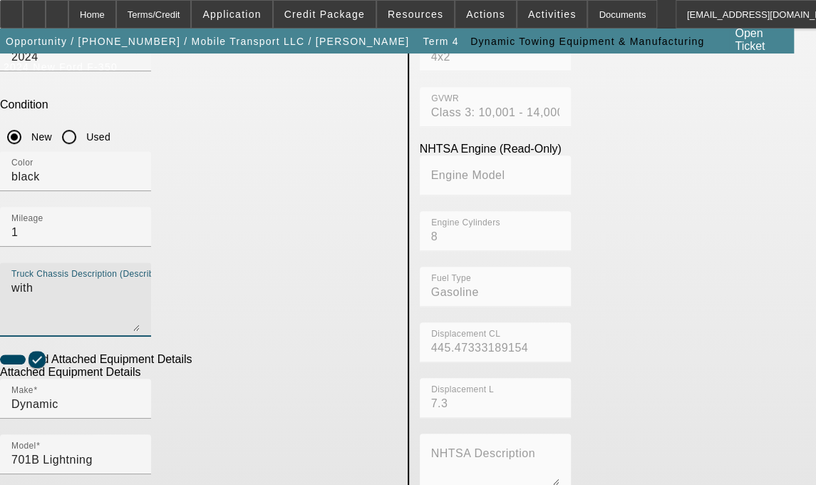
type textarea "with"
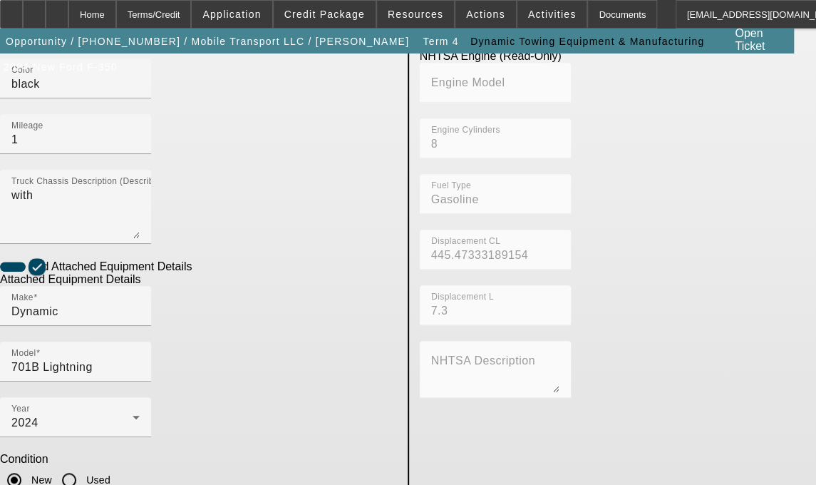
type textarea "Wrecker includes all accessories, attachments and options"
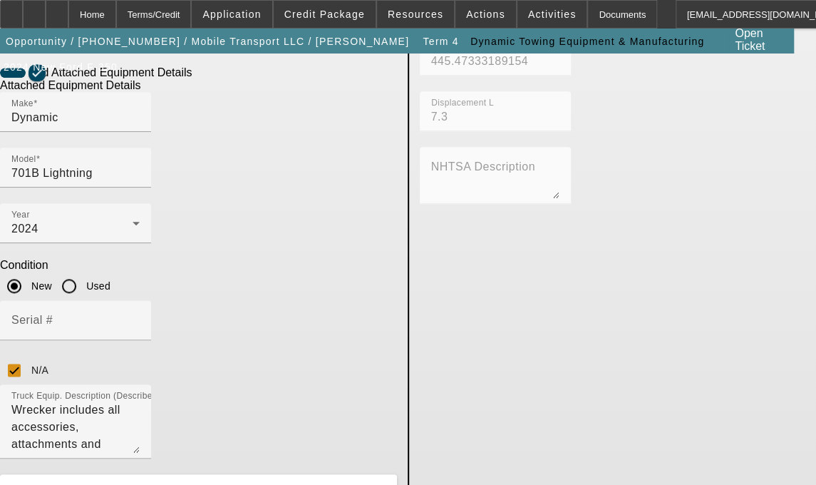
scroll to position [835, 0]
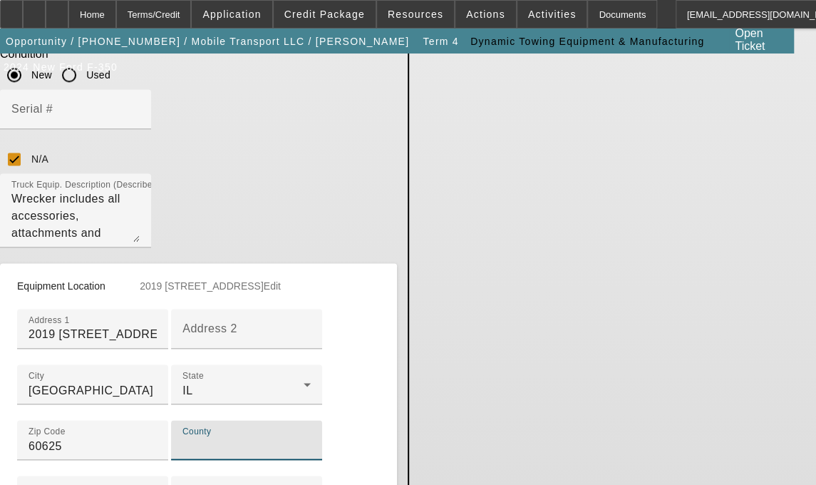
click at [187, 437] on input "County" at bounding box center [246, 445] width 128 height 17
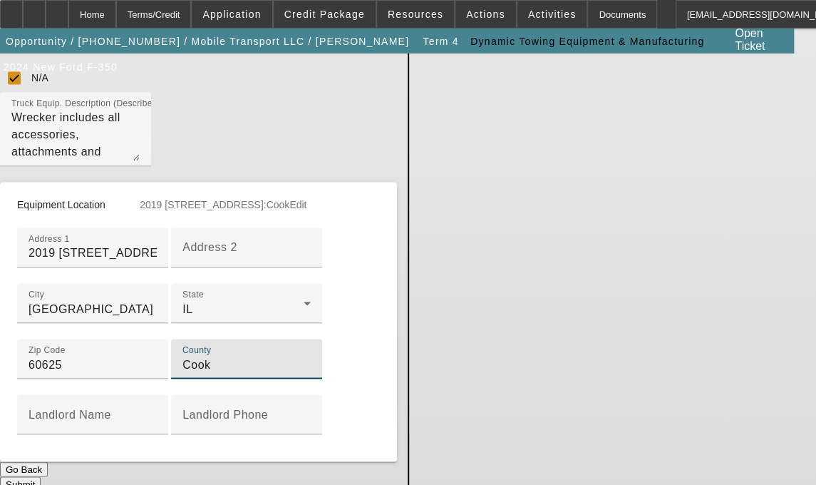
type input "Cook"
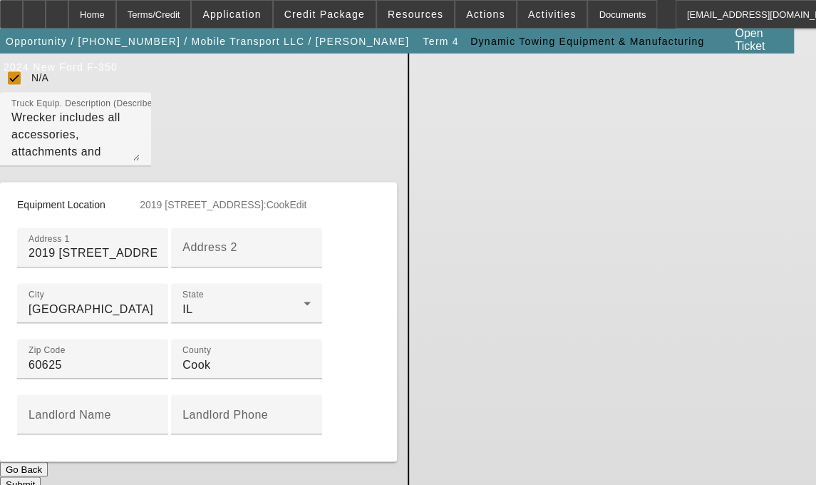
click at [41, 476] on button "Submit" at bounding box center [20, 483] width 41 height 15
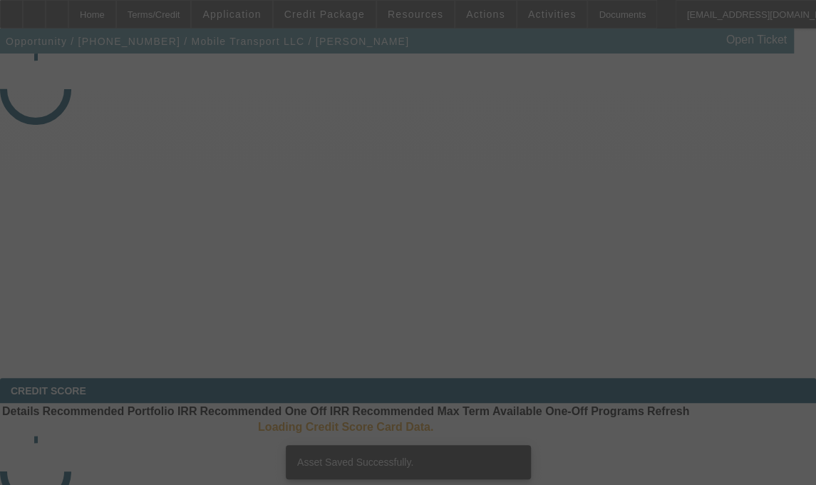
select select "3"
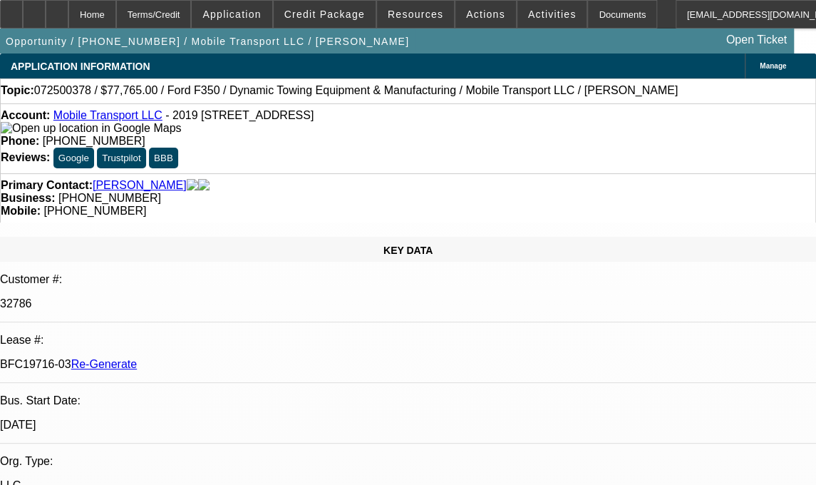
select select "0"
select select "1"
select select "2"
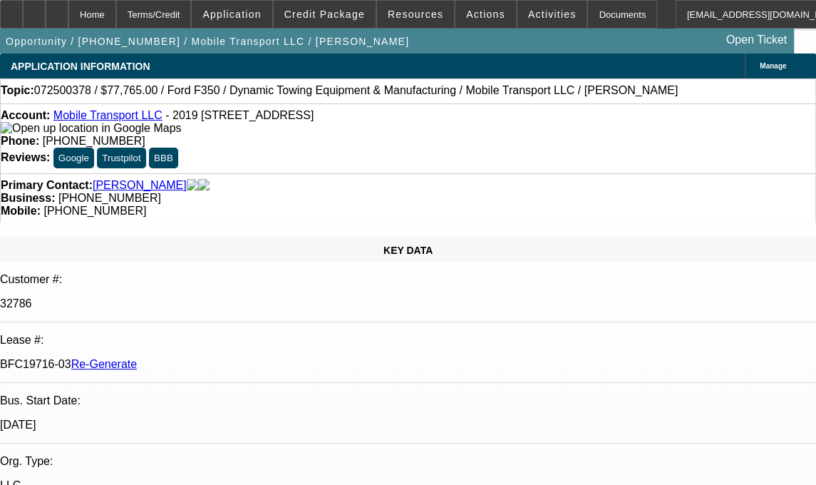
select select "6"
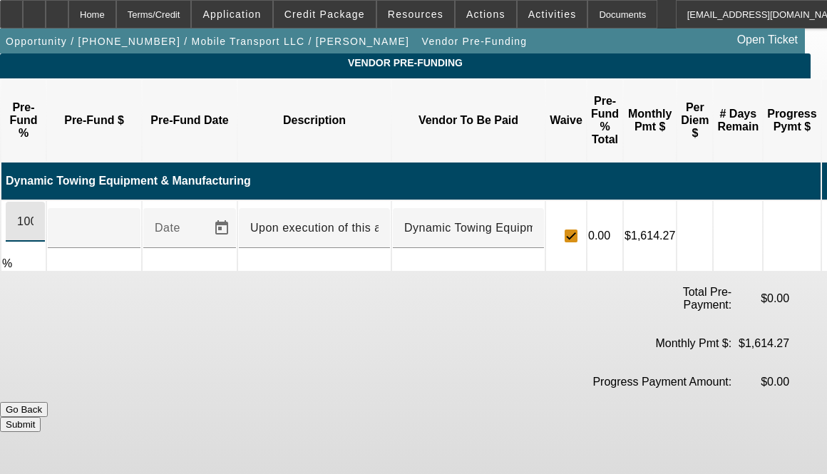
click at [34, 213] on input "100" at bounding box center [25, 221] width 16 height 17
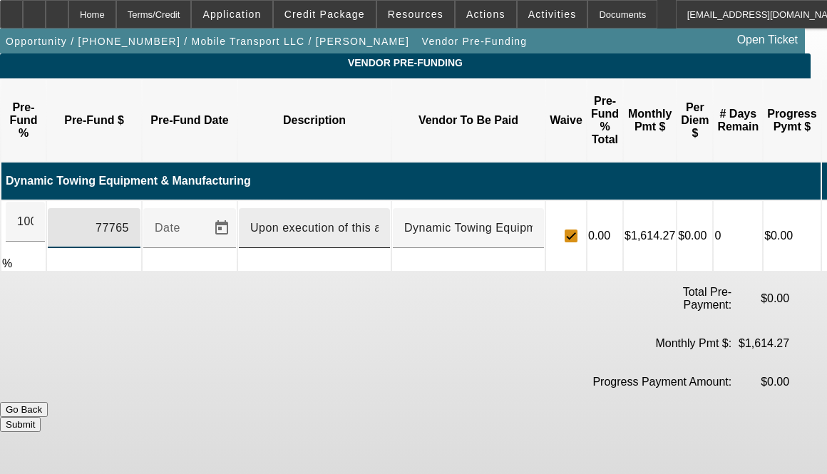
type input "$77,765.00"
click at [379, 220] on input "Upon execution of this agreement" at bounding box center [314, 228] width 128 height 17
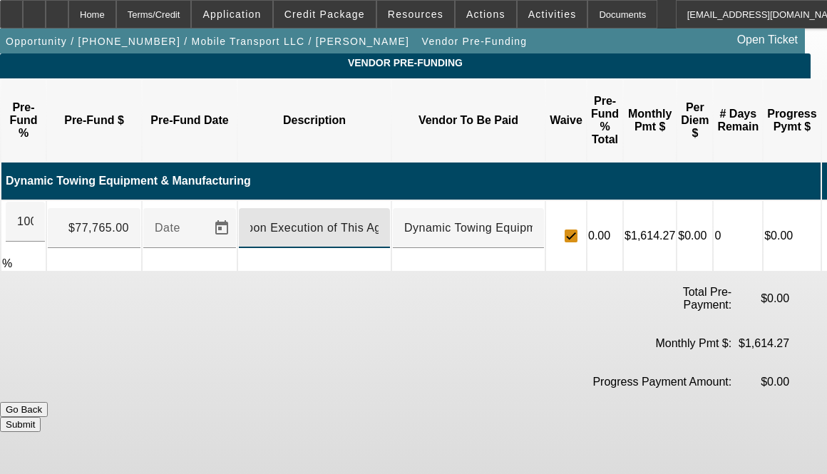
scroll to position [0, 14]
type input "Upon Execution of This Agreement"
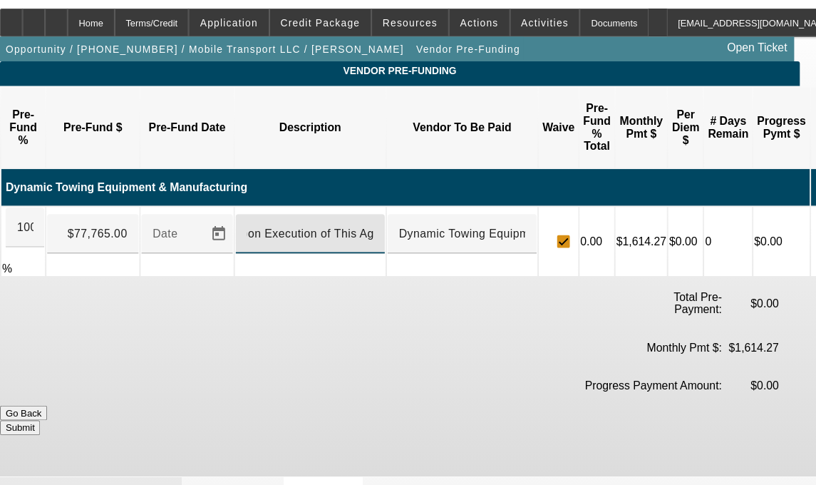
scroll to position [0, 0]
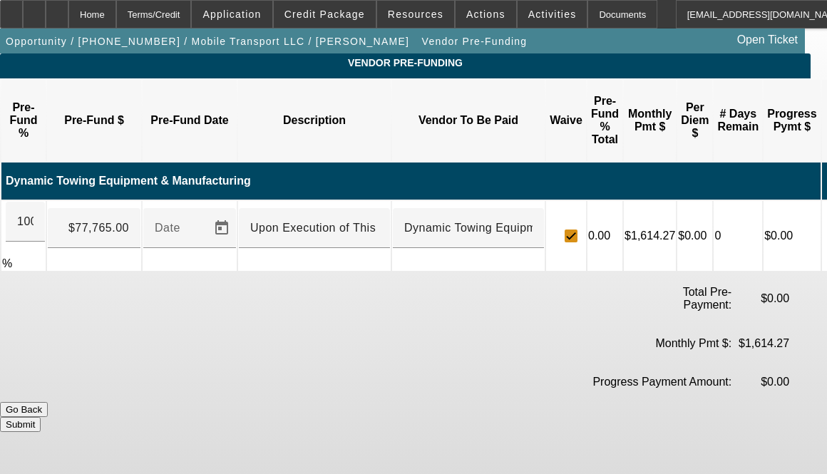
click at [41, 417] on button "Submit" at bounding box center [20, 424] width 41 height 15
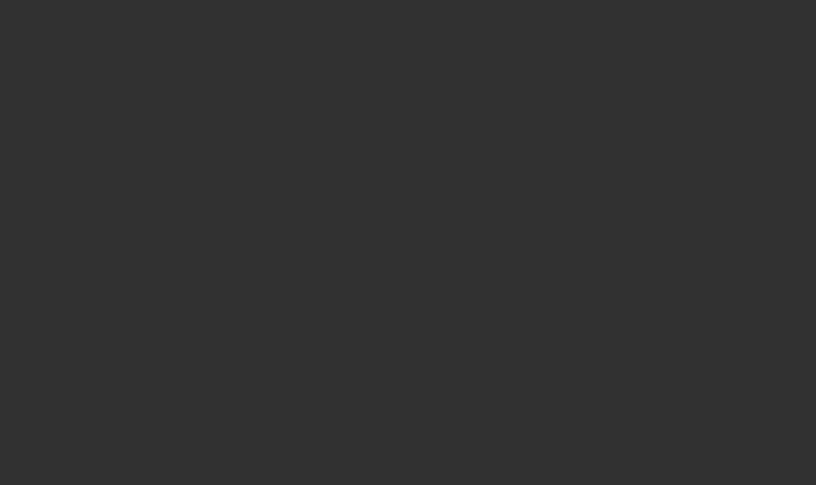
select select "3"
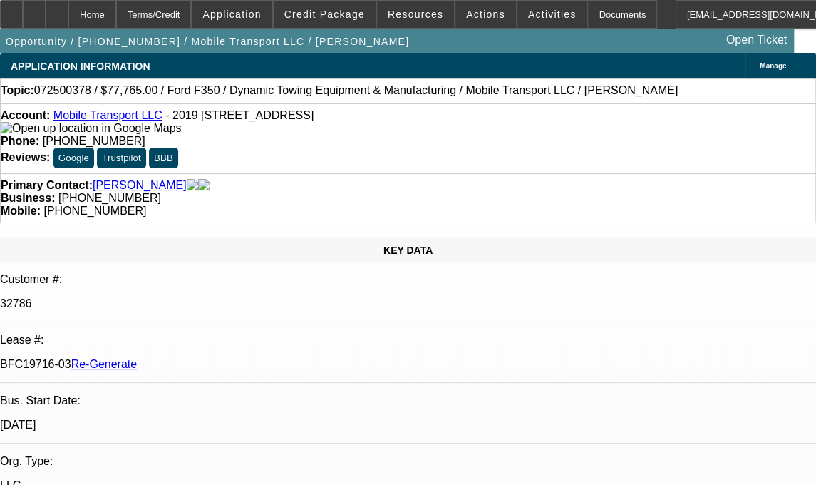
select select "0"
select select "2"
select select "0"
select select "6"
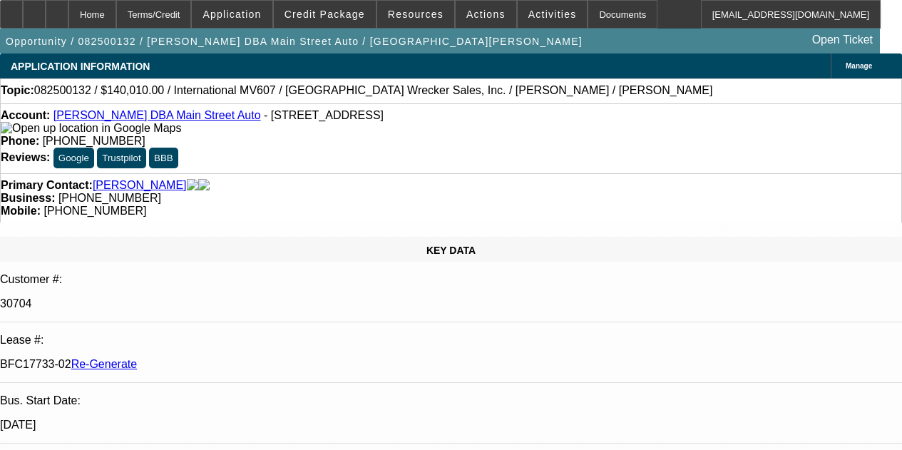
select select "4"
select select "0"
select select "2"
select select "0"
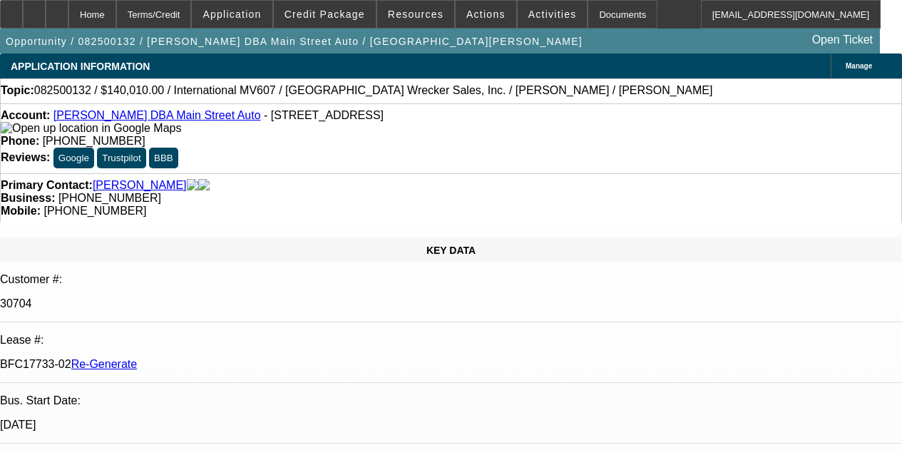
select select "6"
